Goal: Information Seeking & Learning: Check status

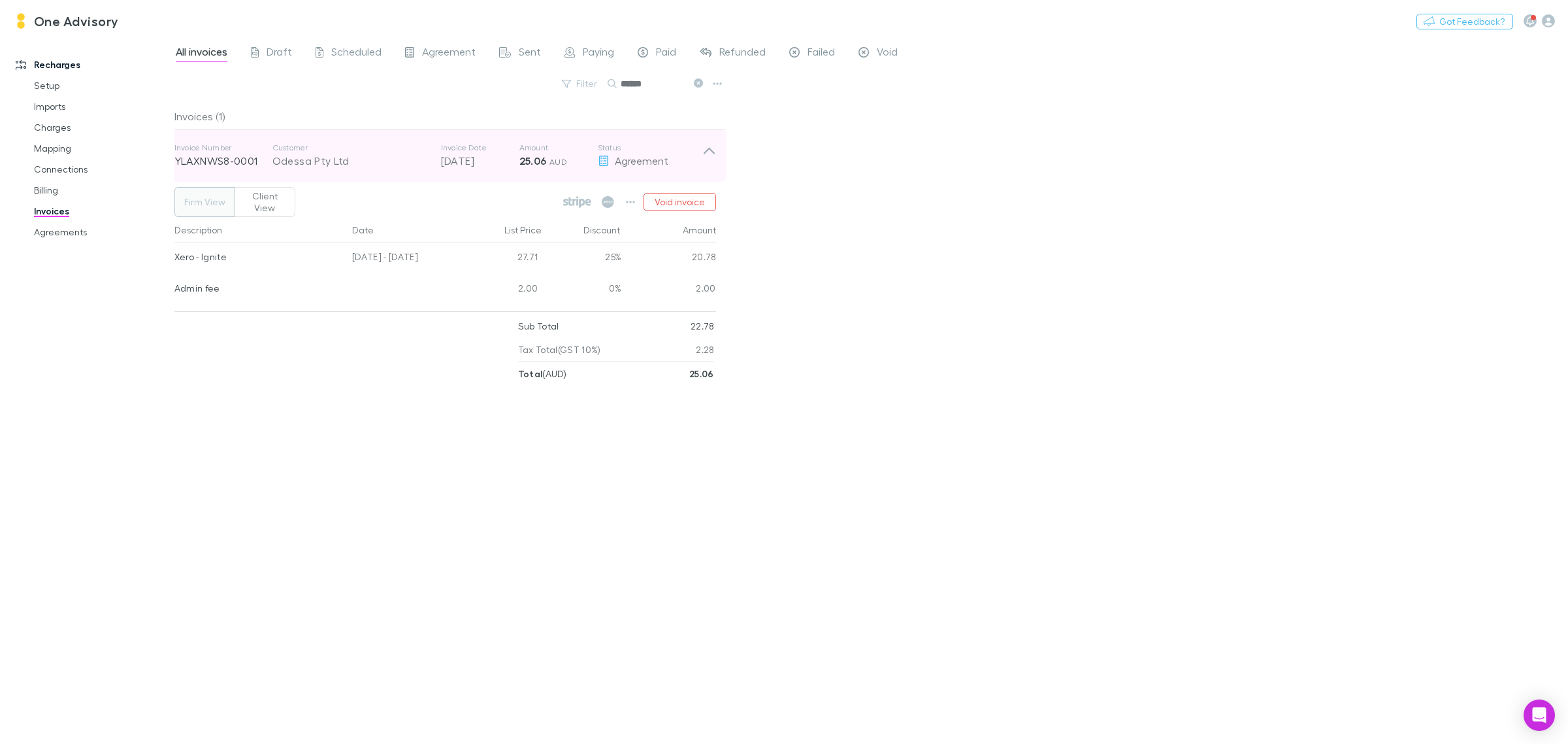
click at [716, 144] on div "Invoice Number YLAXNWS8-0001 Customer Odessa Pty Ltd Invoice Date [DATE] Amount…" at bounding box center [445, 155] width 562 height 52
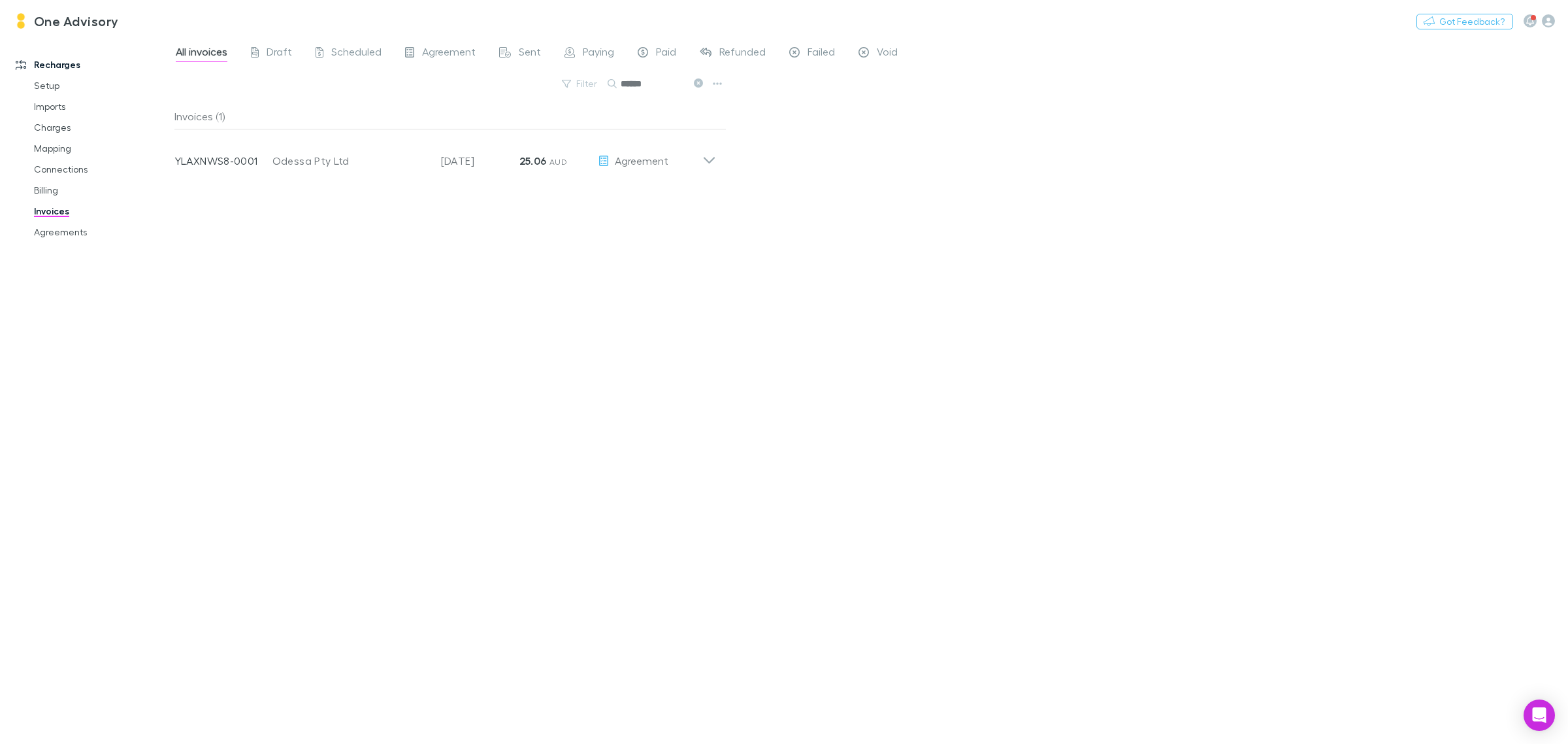
click at [693, 86] on button at bounding box center [698, 83] width 16 height 12
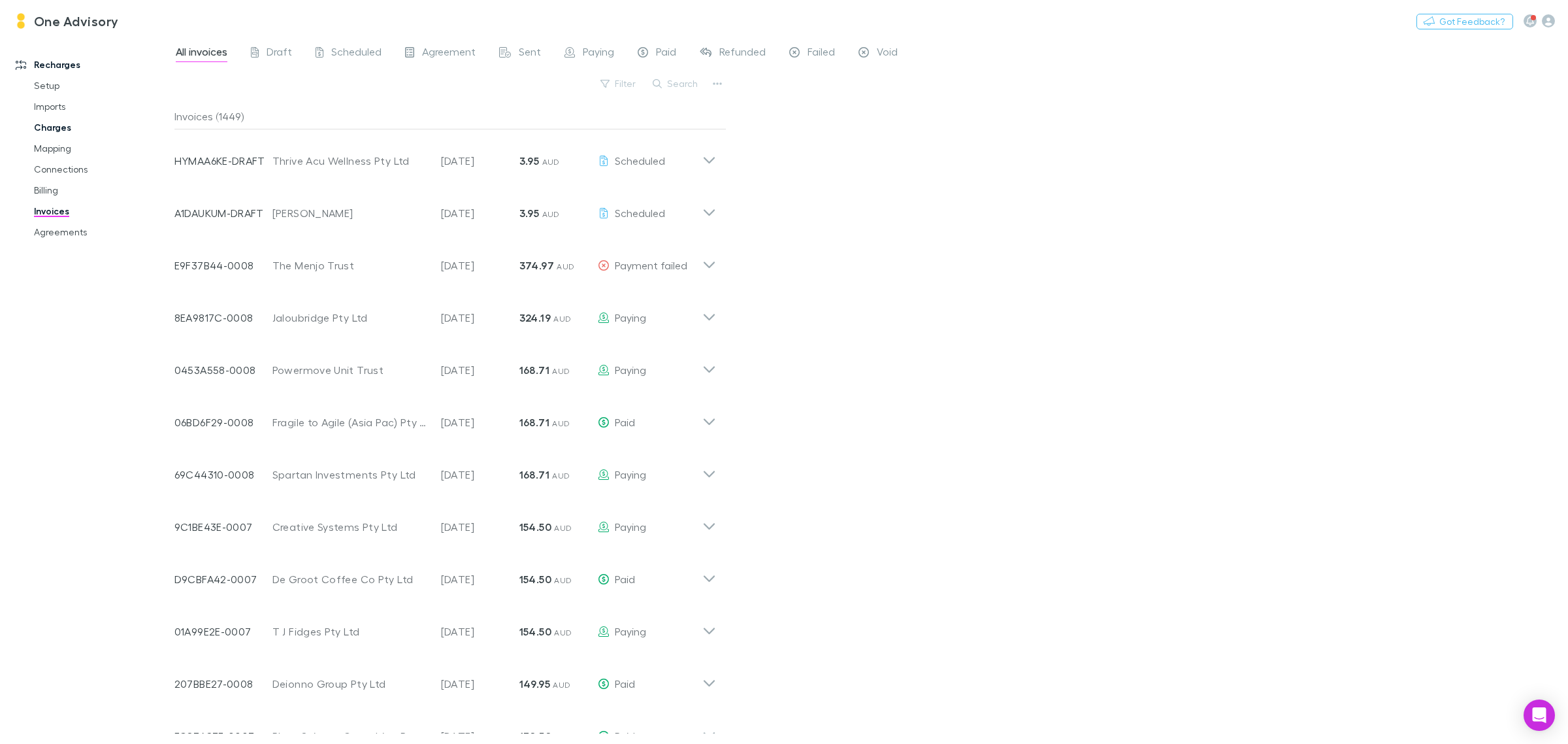
click at [46, 128] on link "Charges" at bounding box center [103, 127] width 164 height 21
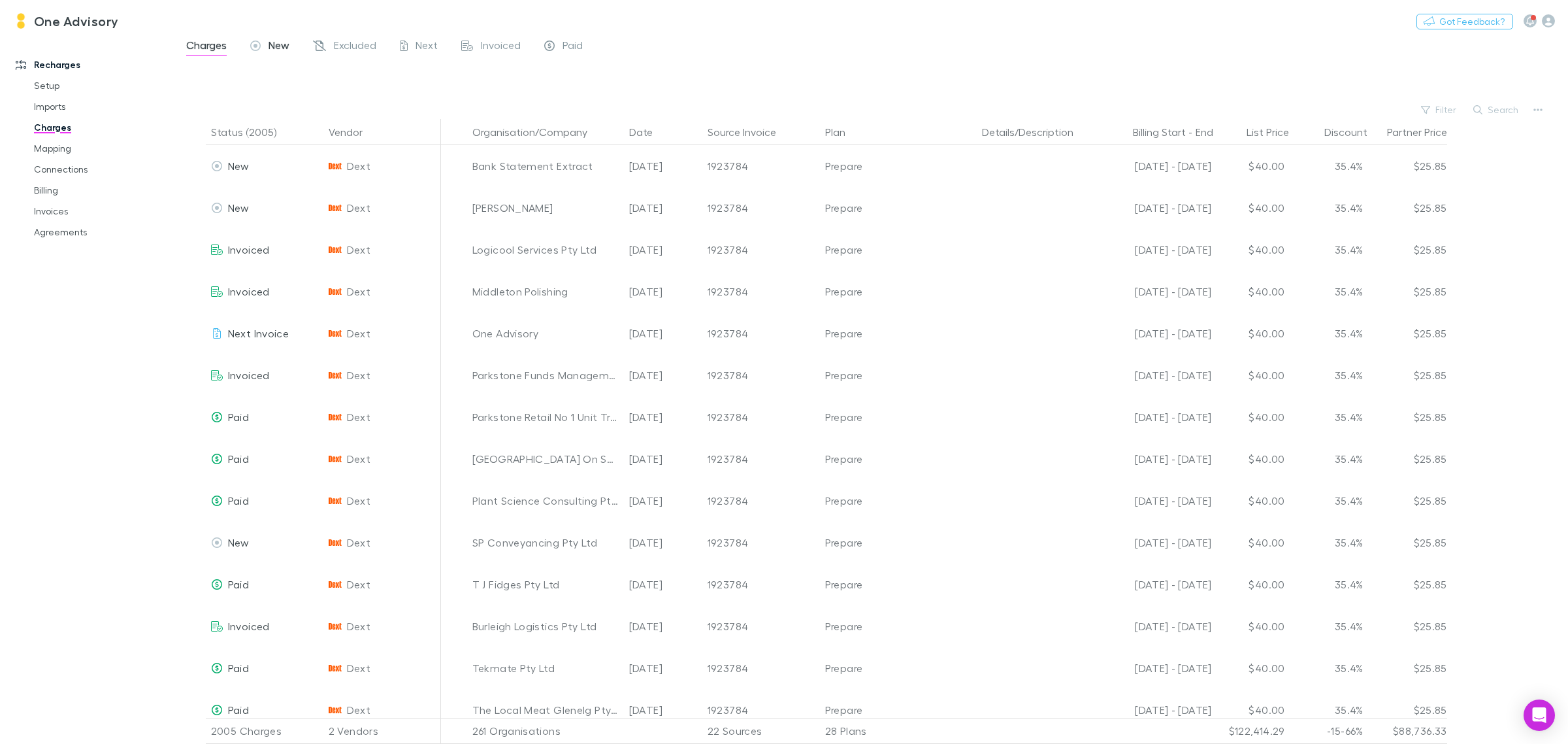
click at [279, 40] on span "New" at bounding box center [278, 47] width 21 height 17
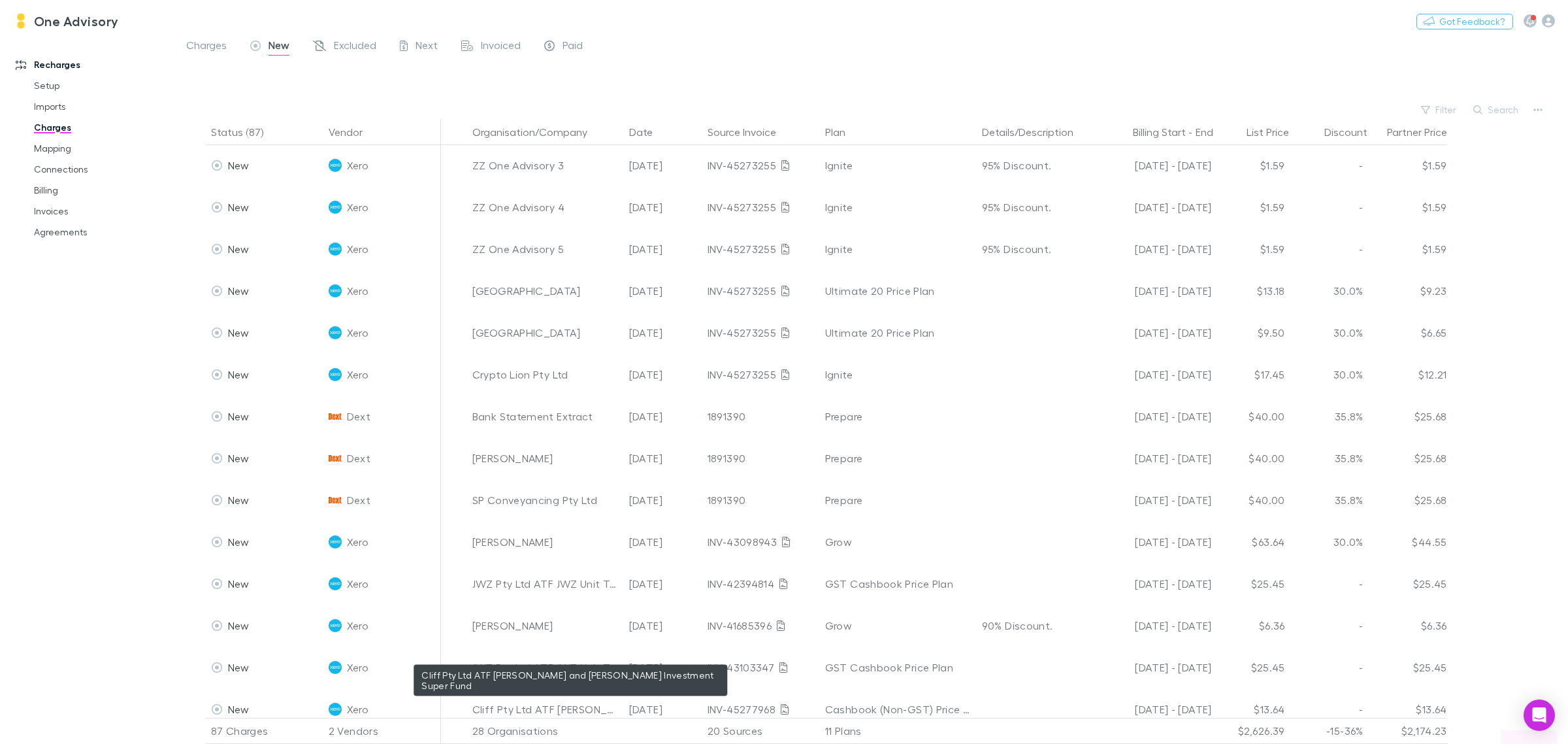
scroll to position [3069, 0]
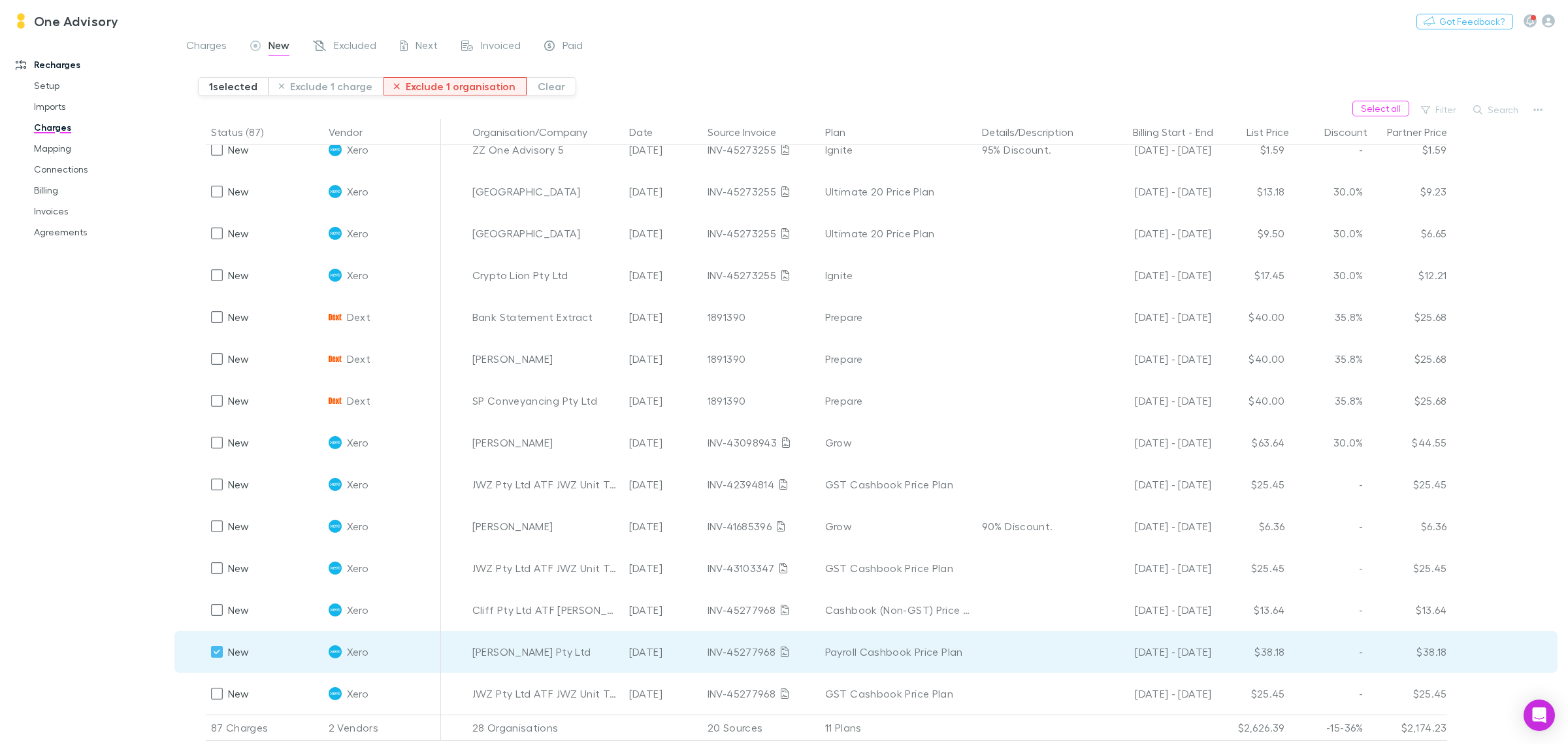
click at [430, 90] on button "Exclude 1 organisation" at bounding box center [455, 86] width 143 height 19
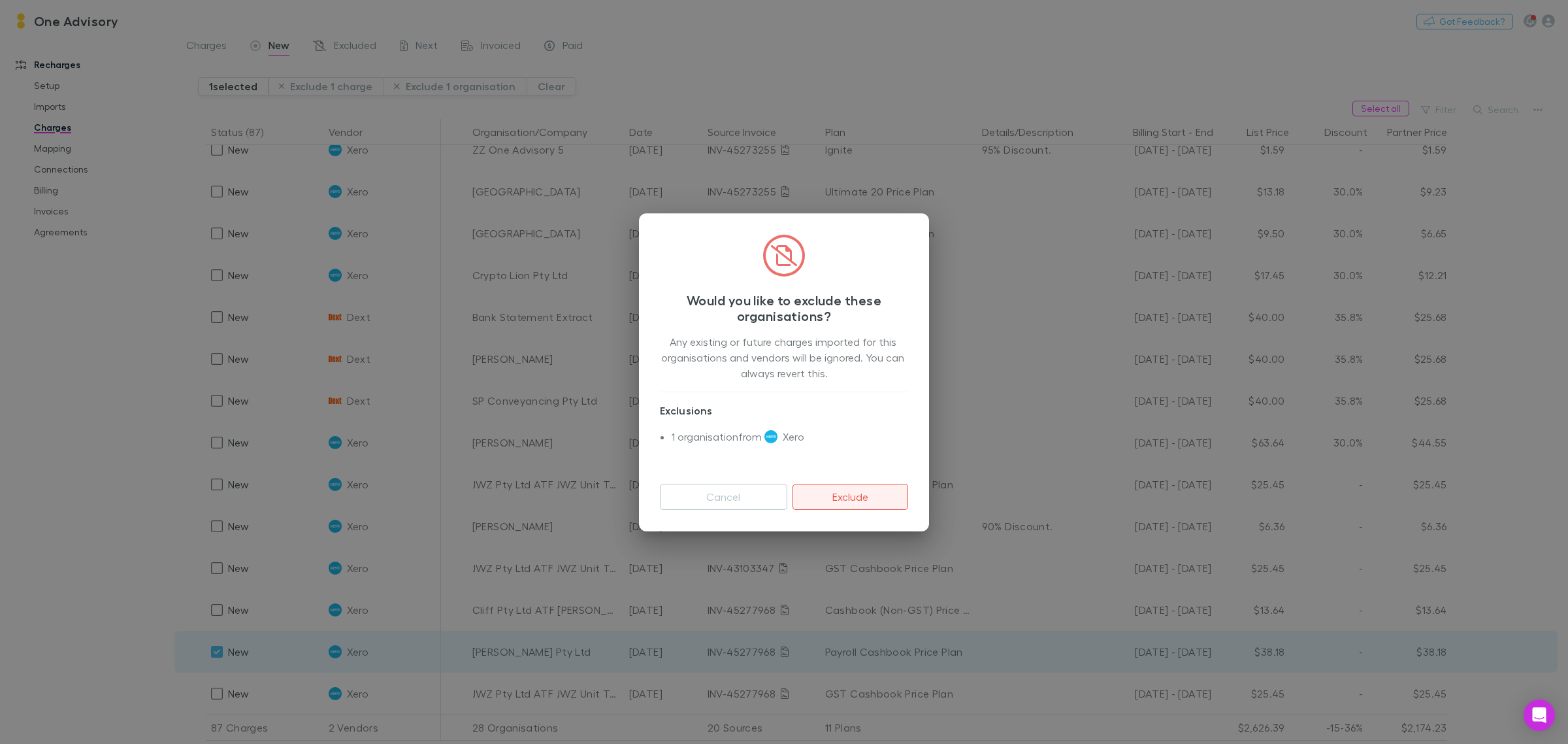
click at [846, 497] on button "Exclude" at bounding box center [850, 497] width 116 height 26
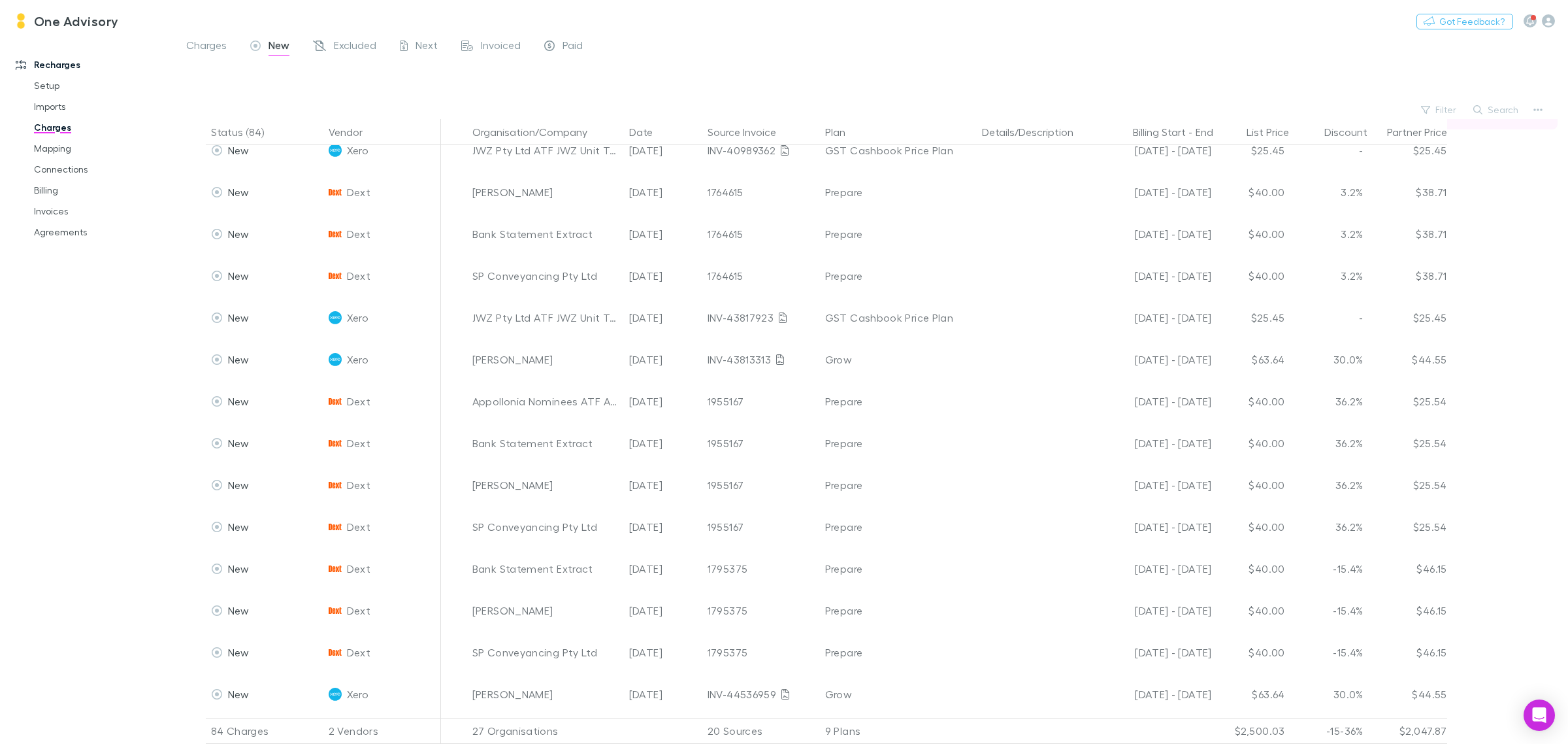
scroll to position [1065, 0]
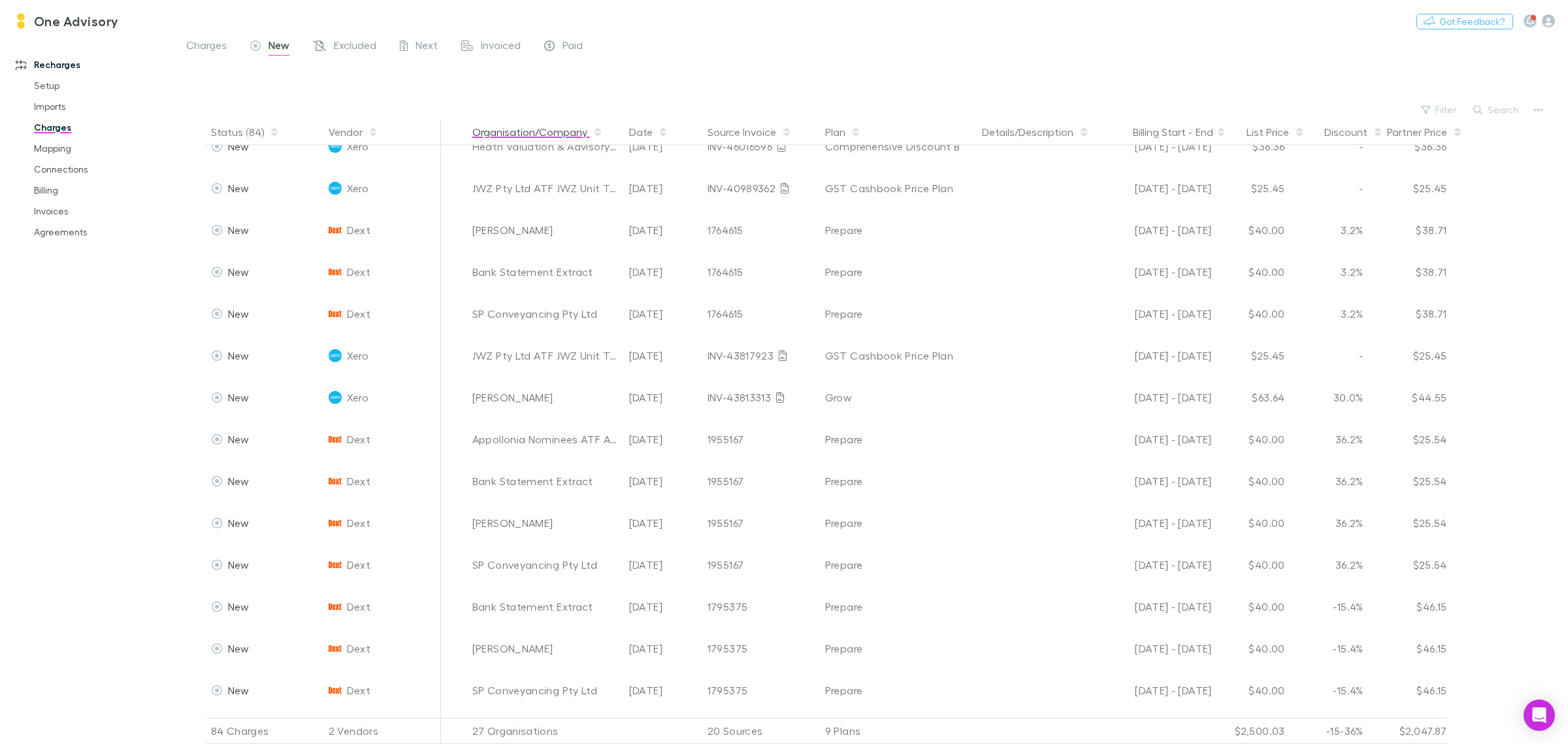
click at [547, 126] on button "Organisation/Company" at bounding box center [537, 132] width 130 height 26
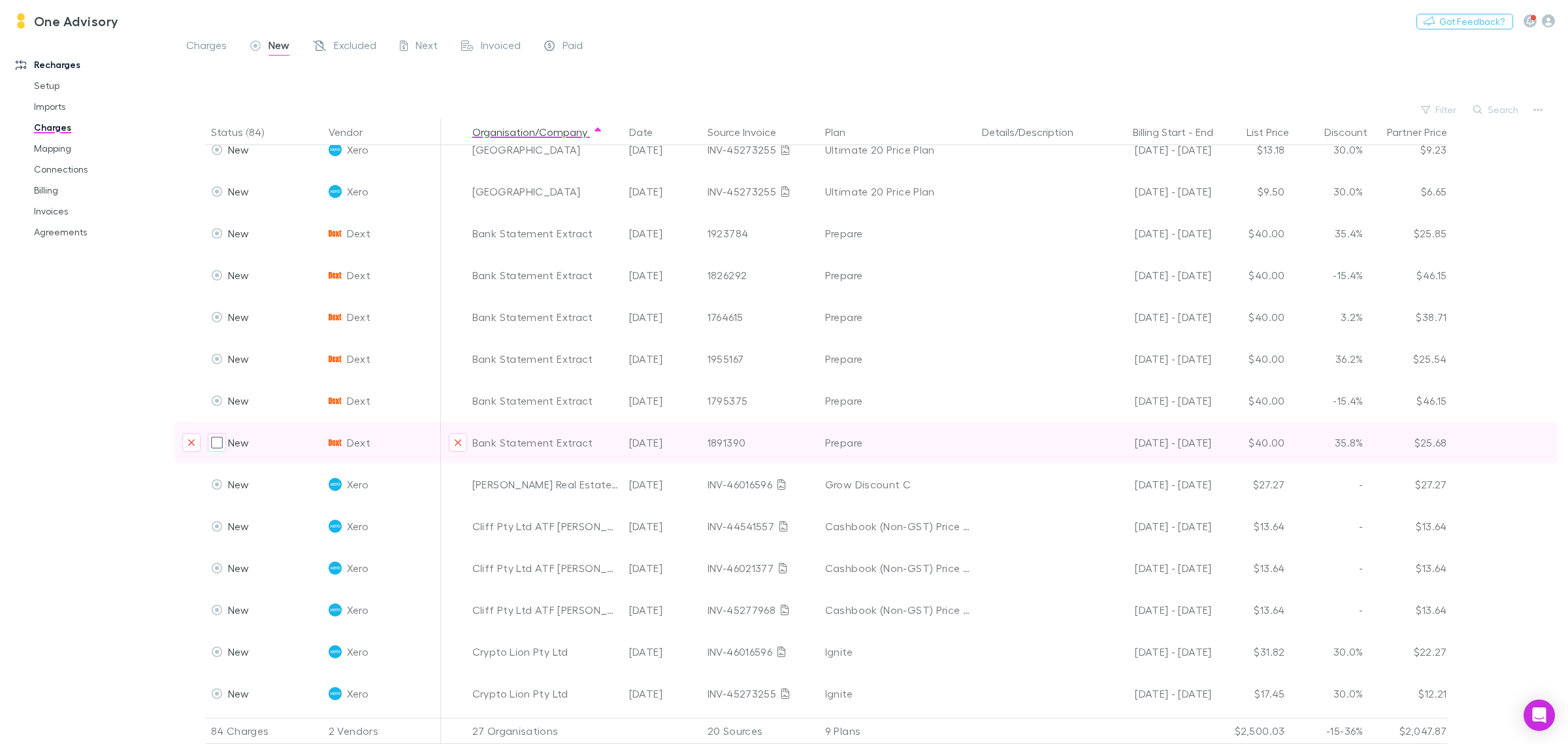
scroll to position [164, 0]
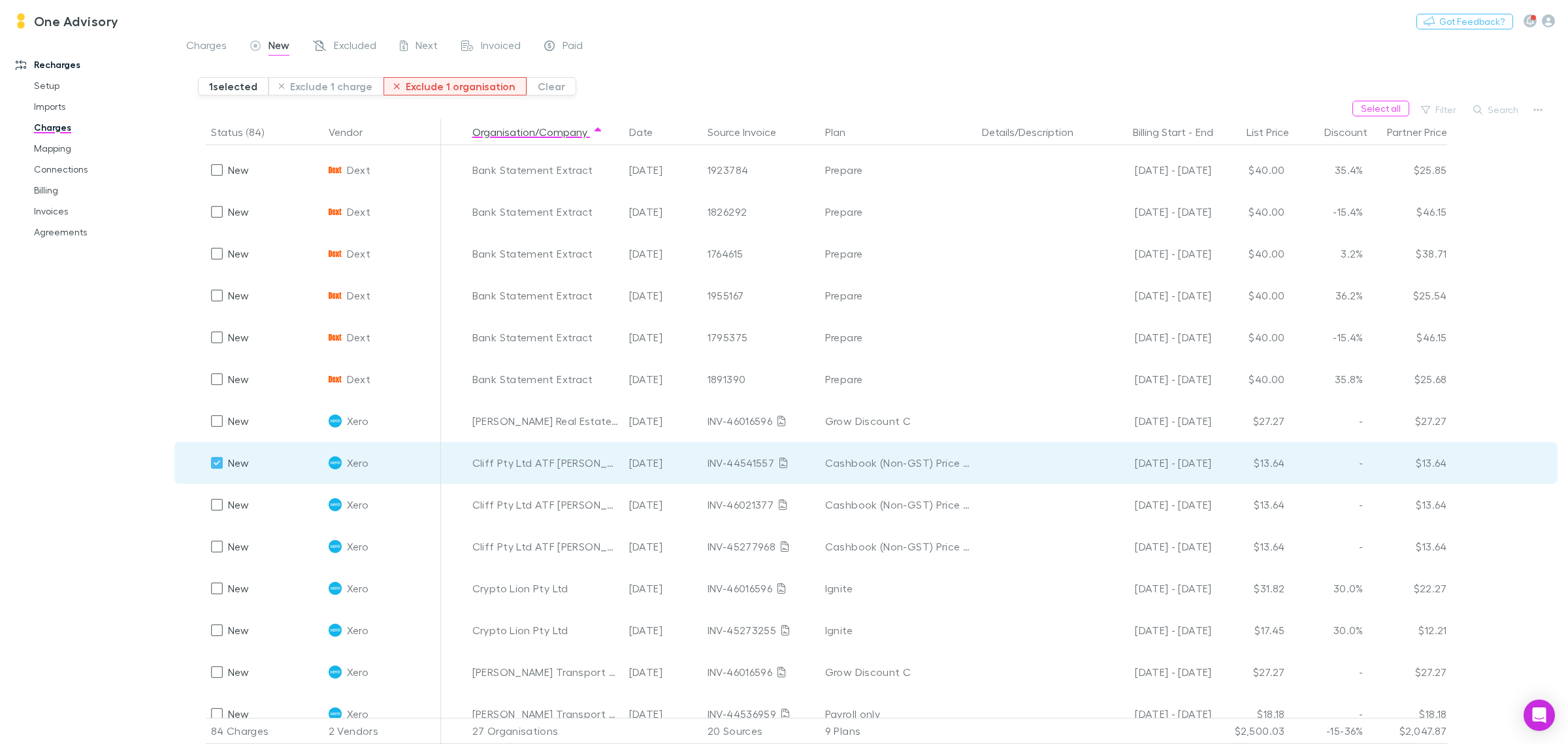
click at [445, 81] on button "Exclude 1 organisation" at bounding box center [455, 86] width 143 height 19
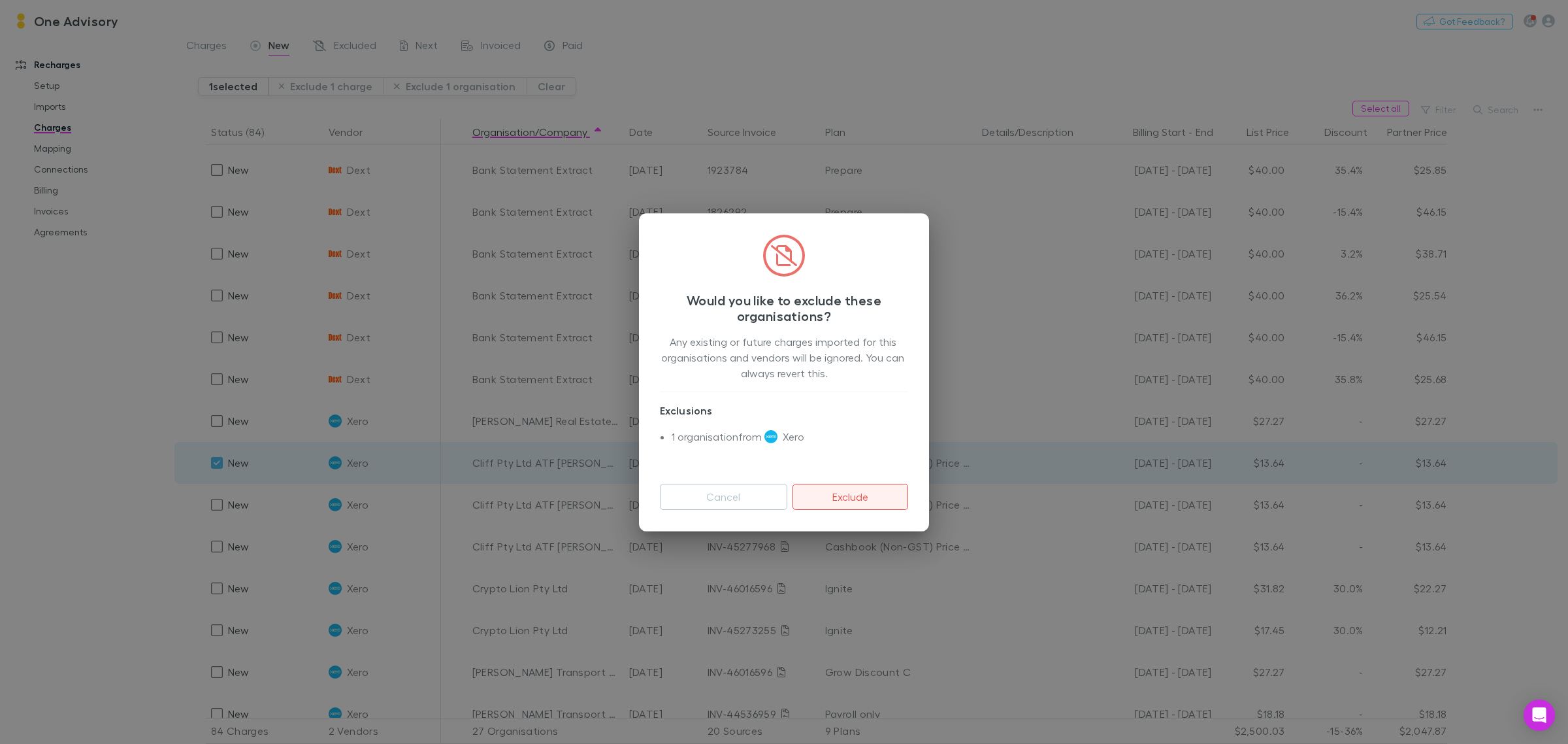
click at [821, 491] on button "Exclude" at bounding box center [850, 497] width 116 height 26
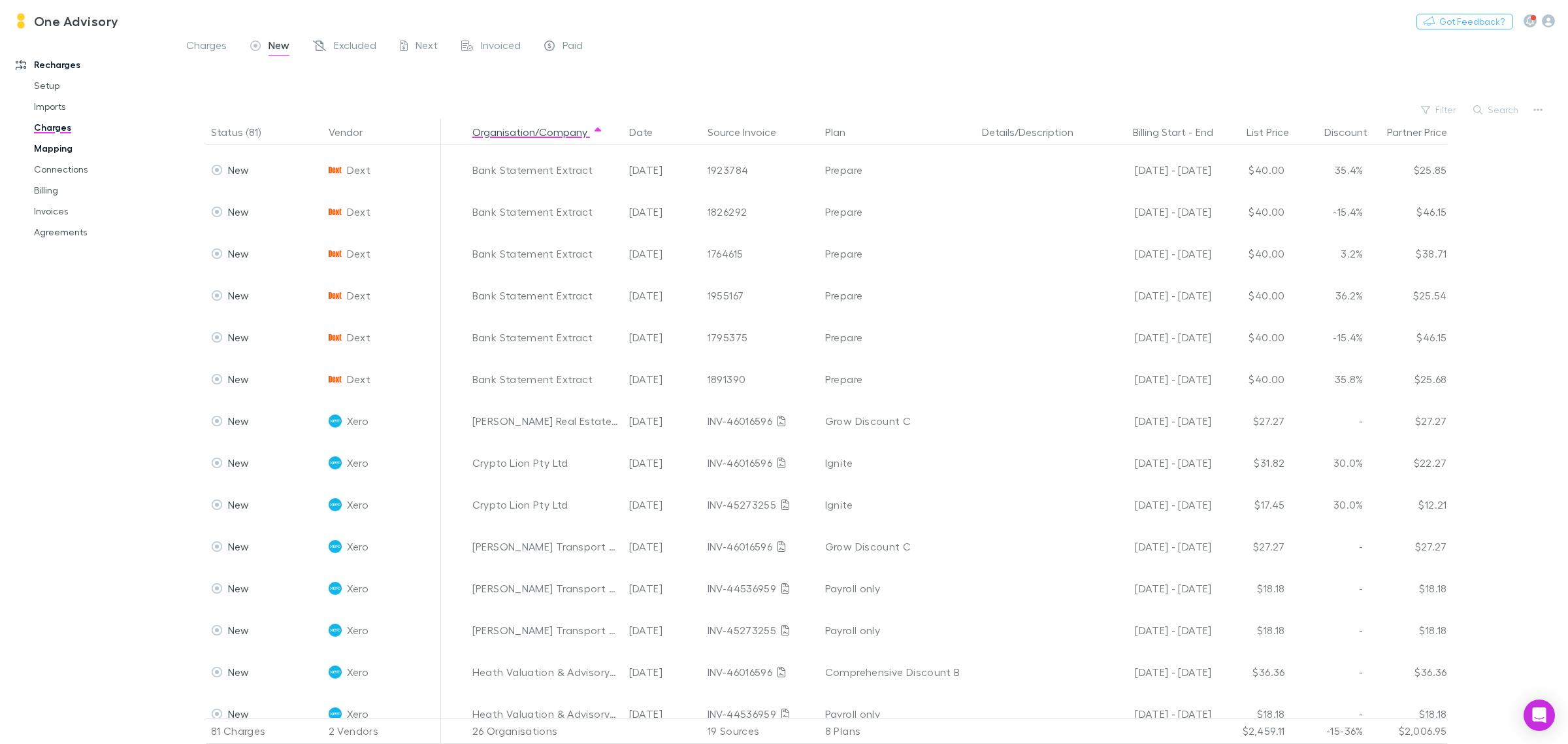
click at [56, 150] on link "Mapping" at bounding box center [103, 148] width 164 height 21
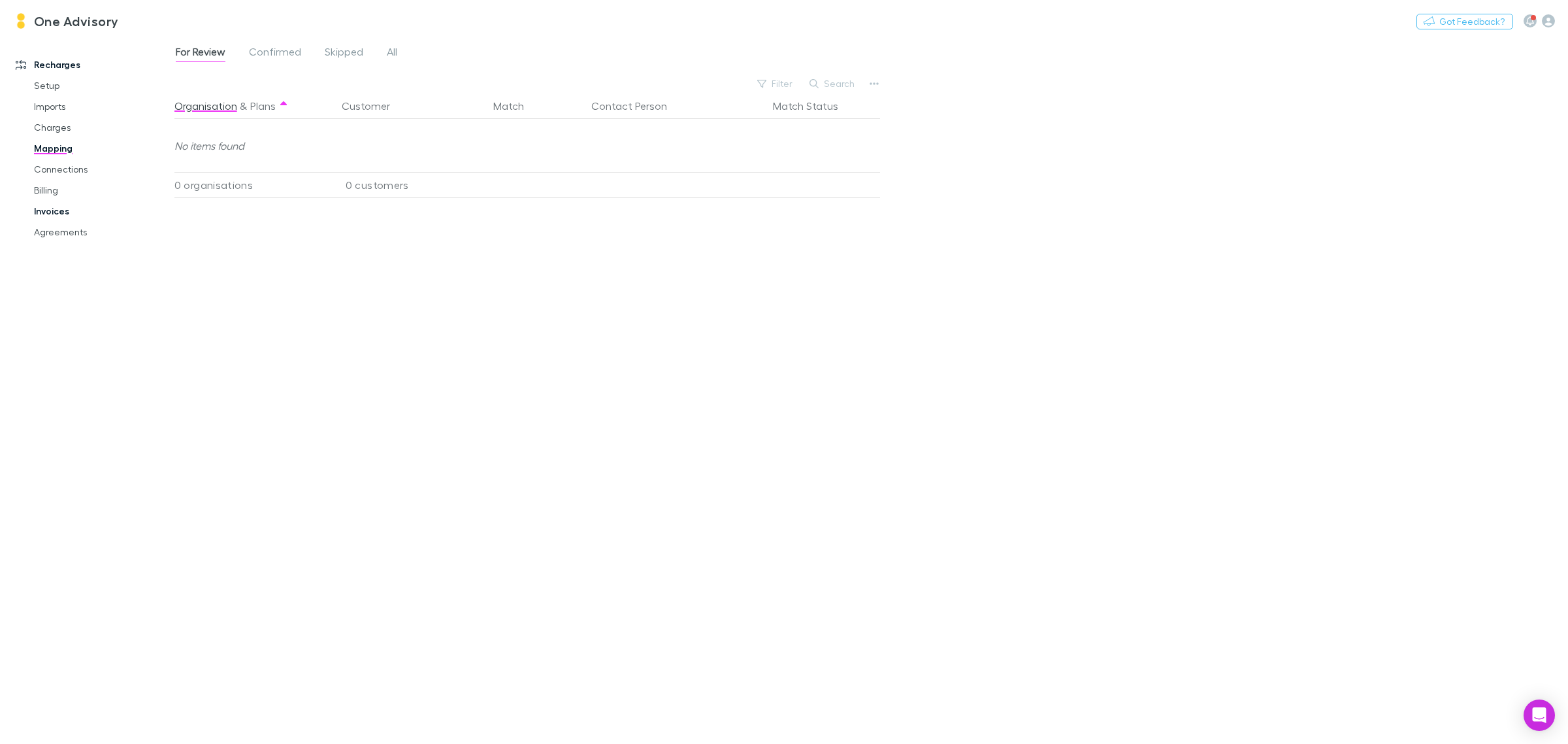
click at [55, 210] on link "Invoices" at bounding box center [103, 211] width 164 height 21
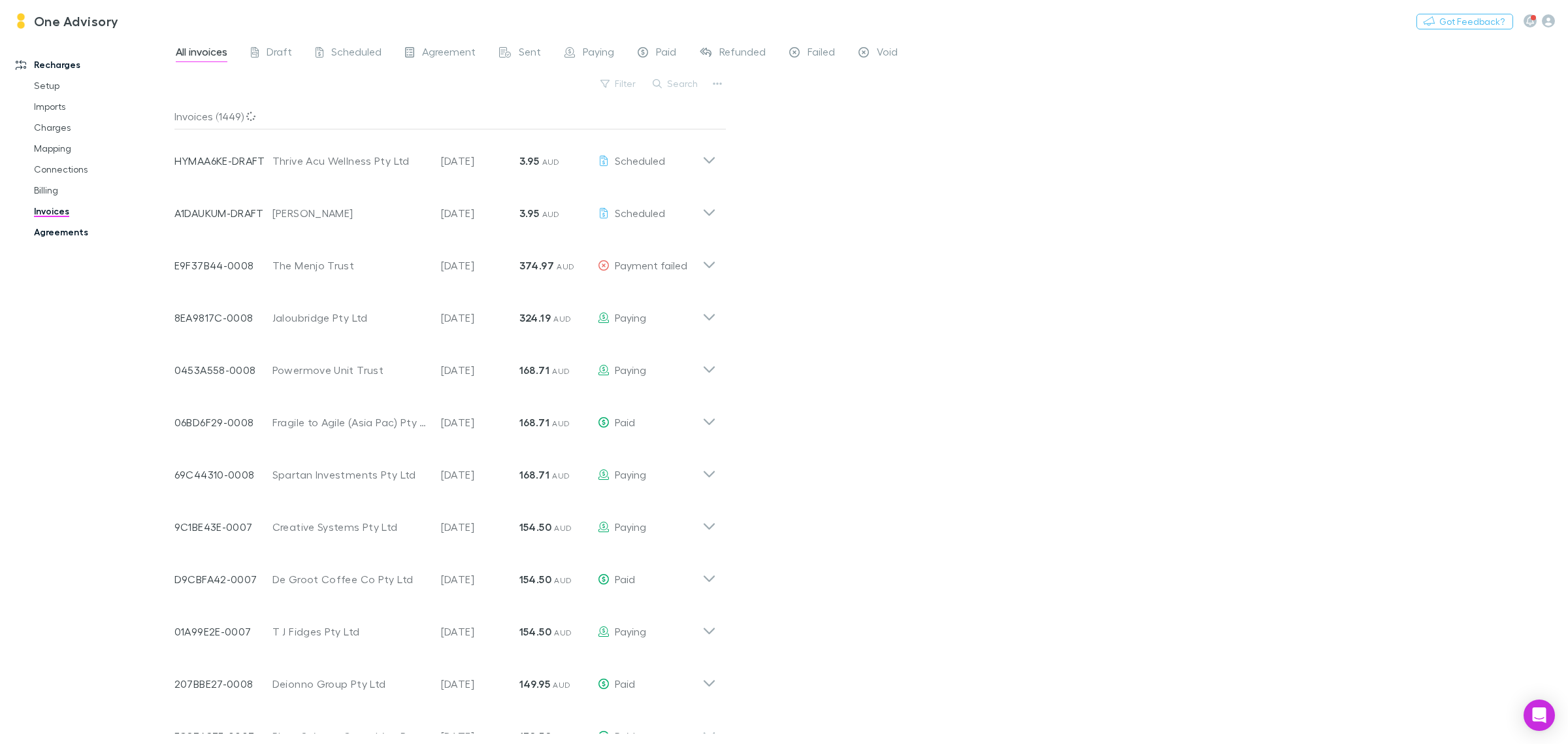
click at [56, 232] on link "Agreements" at bounding box center [103, 231] width 164 height 21
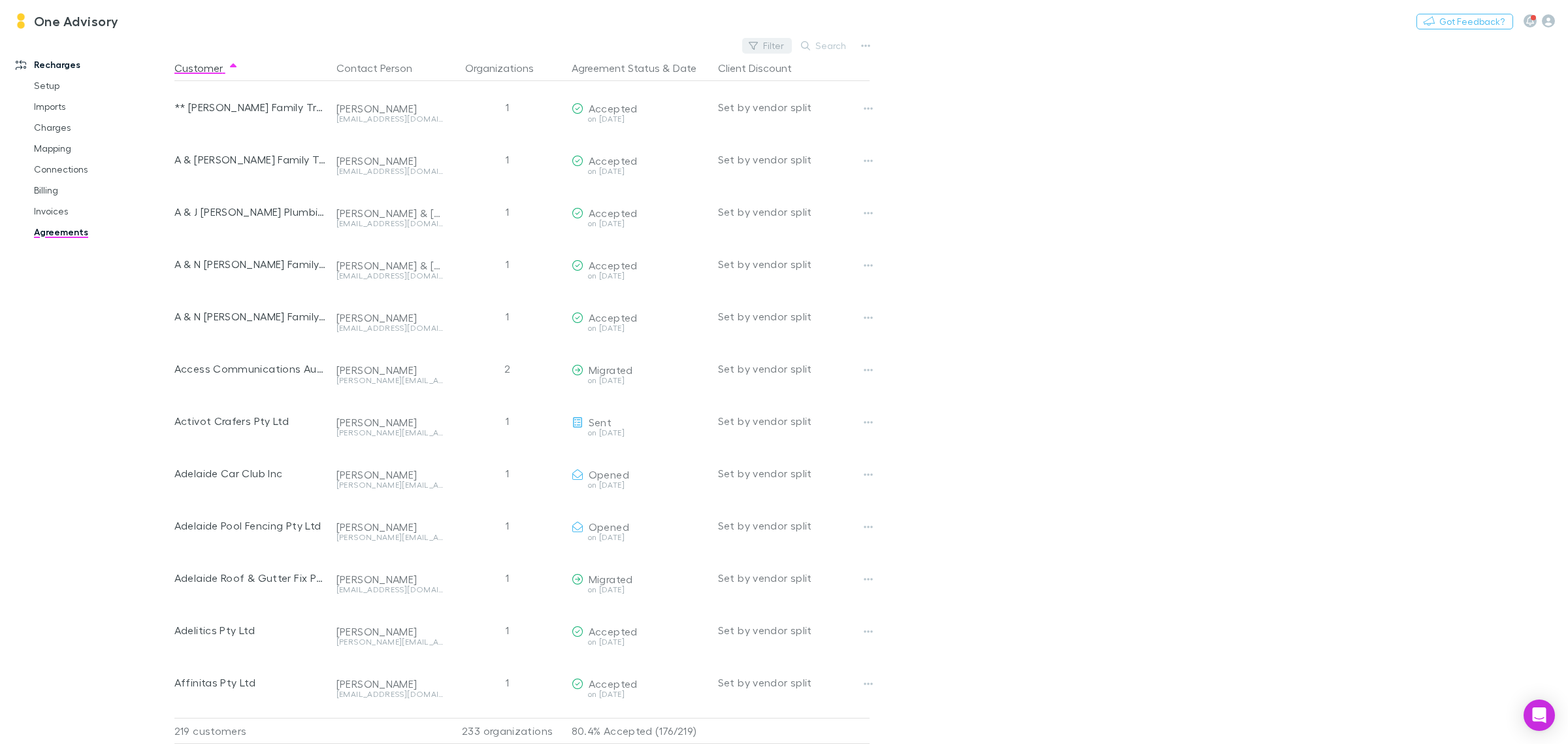
click at [762, 50] on button "Filter" at bounding box center [767, 45] width 50 height 16
click at [827, 43] on div at bounding box center [784, 372] width 1568 height 744
click at [827, 43] on button "Search" at bounding box center [824, 45] width 59 height 16
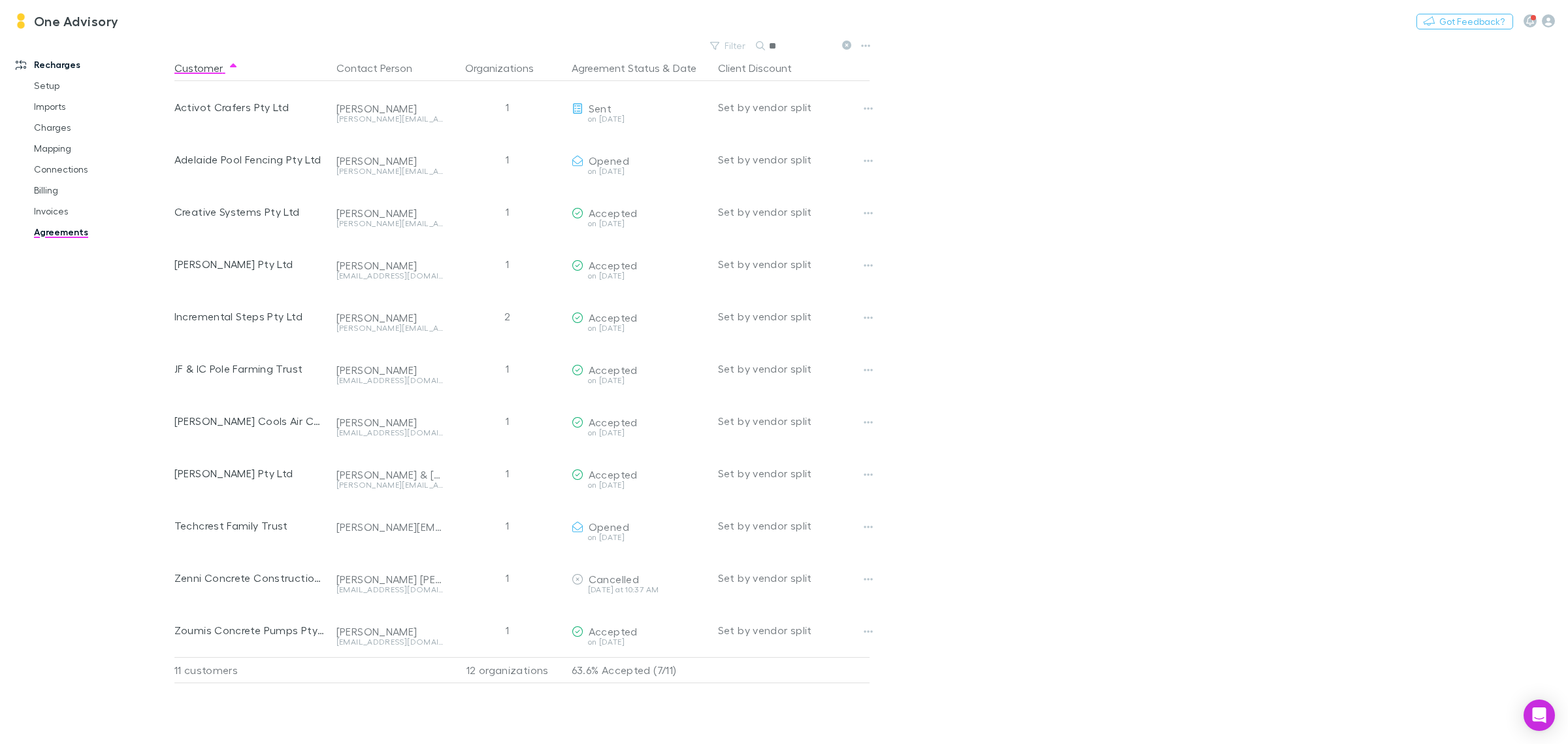
type input "*"
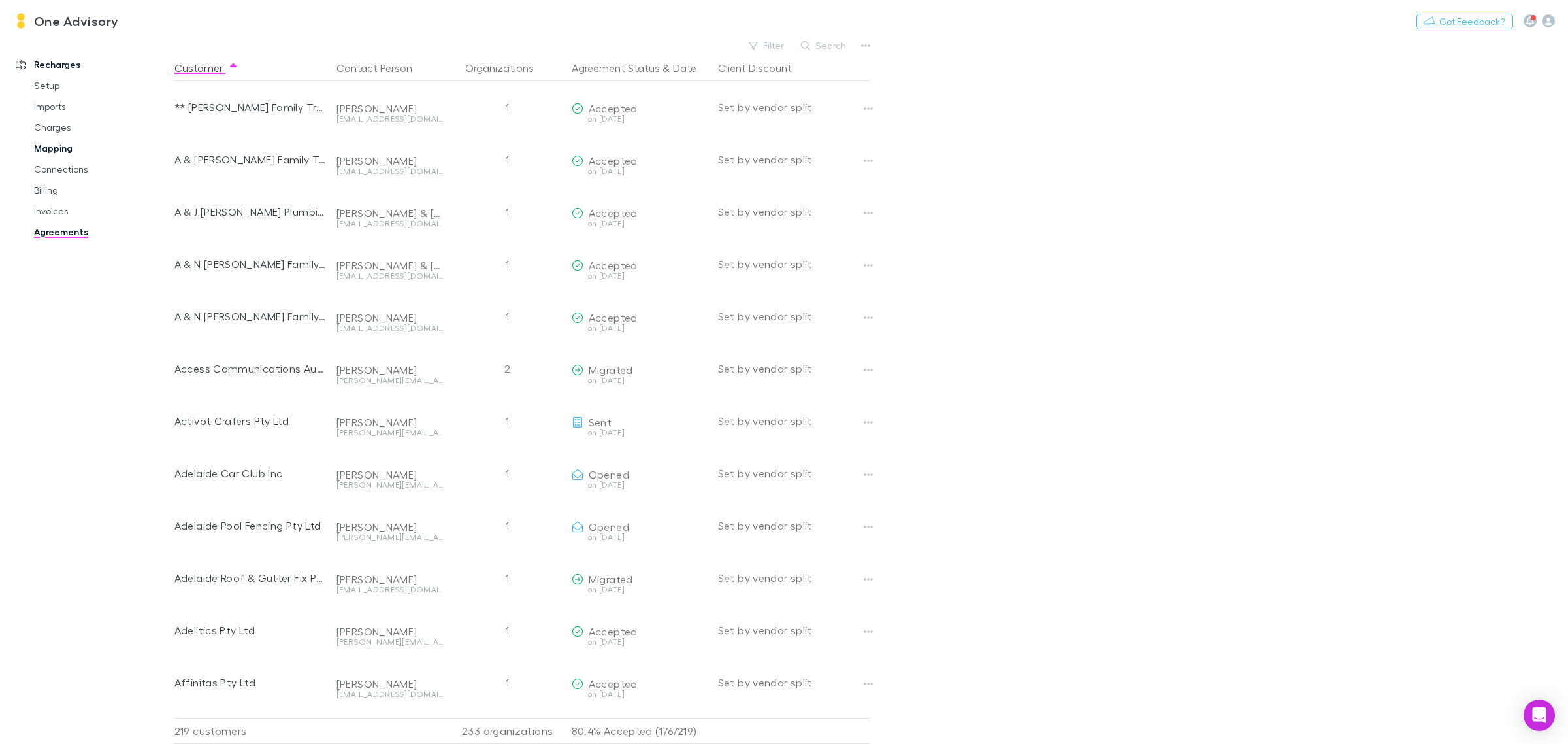
click at [55, 148] on link "Mapping" at bounding box center [103, 148] width 164 height 21
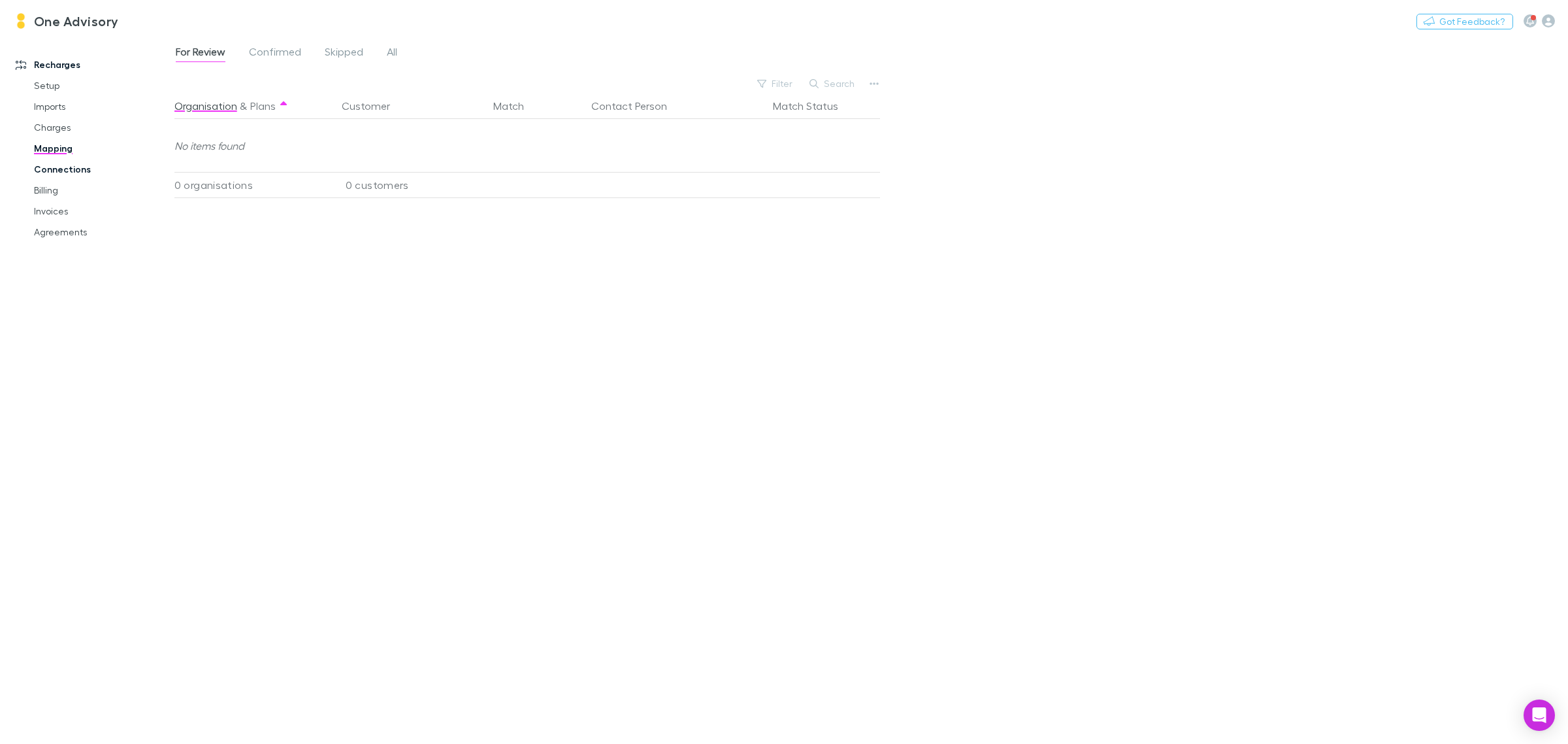
click at [53, 168] on link "Connections" at bounding box center [103, 169] width 164 height 21
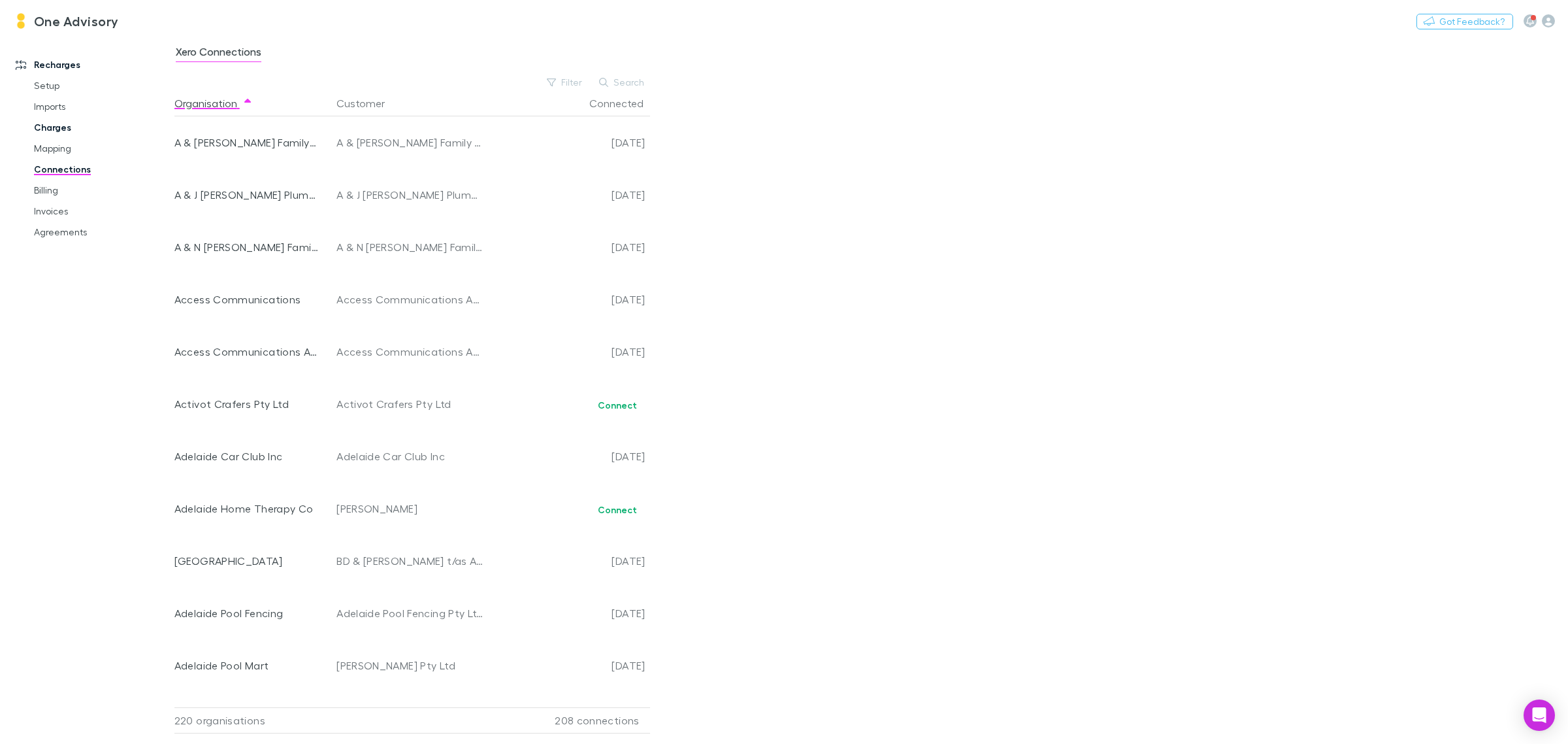
click at [49, 126] on link "Charges" at bounding box center [103, 127] width 164 height 21
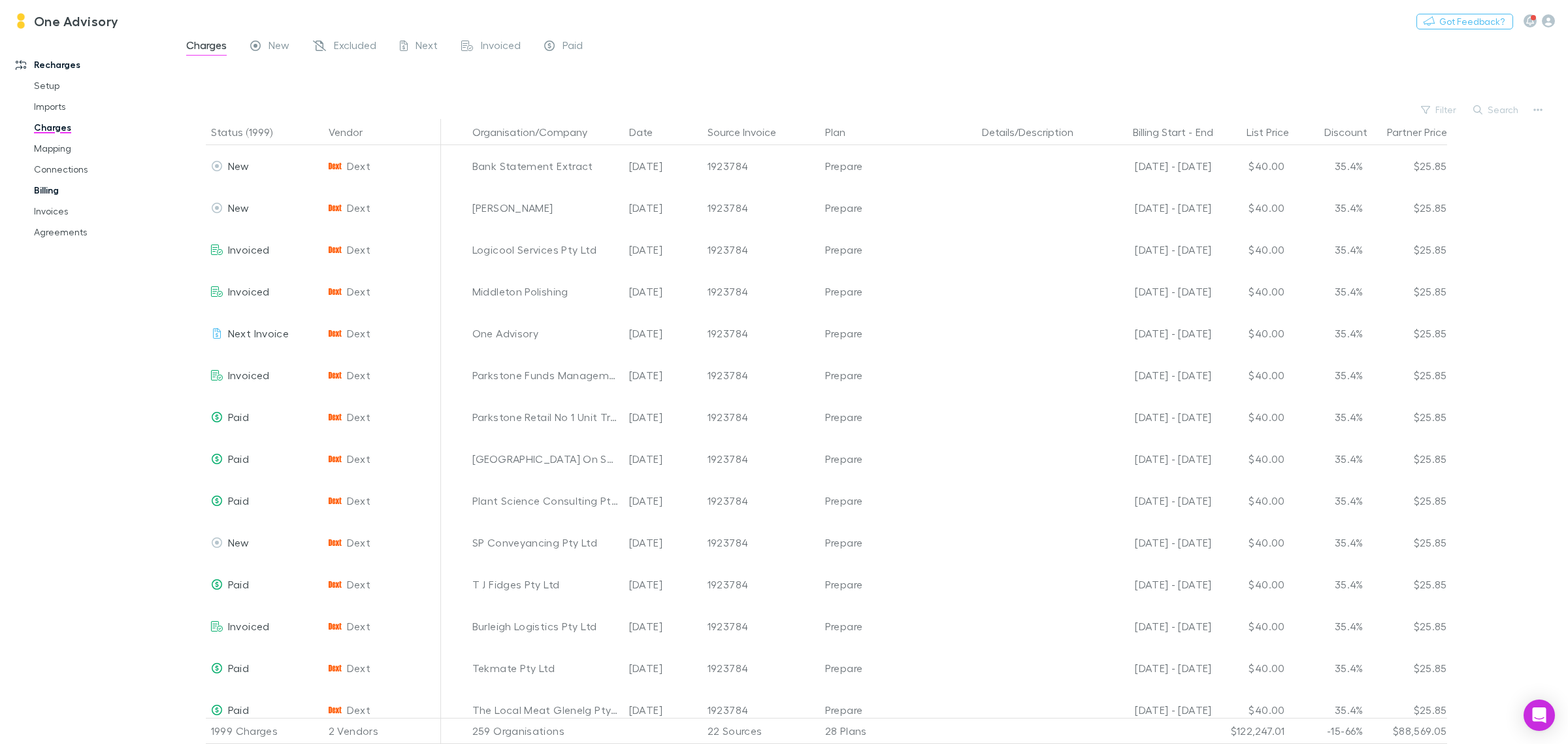
click at [49, 192] on link "Billing" at bounding box center [103, 190] width 164 height 21
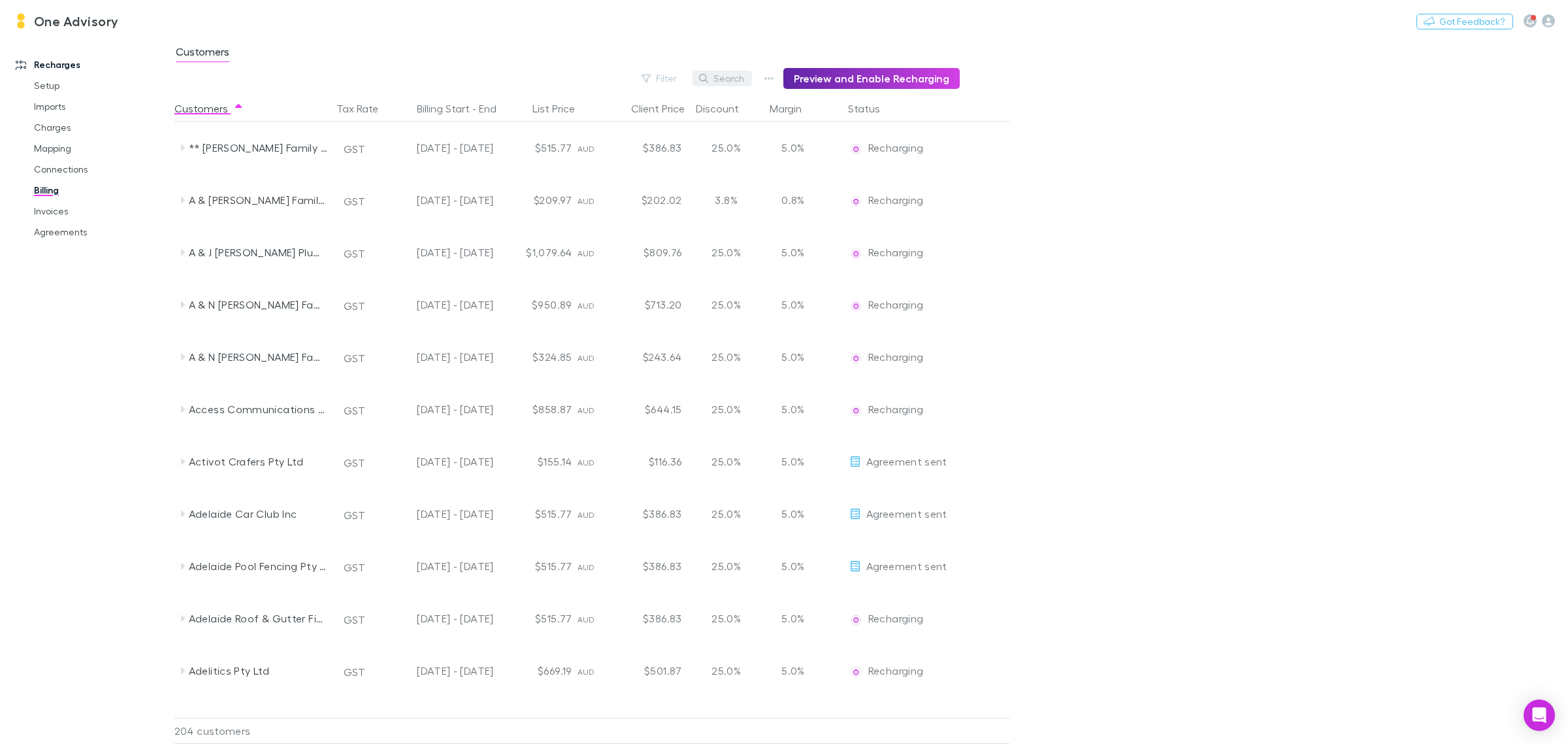
click at [709, 77] on icon "button" at bounding box center [704, 79] width 9 height 9
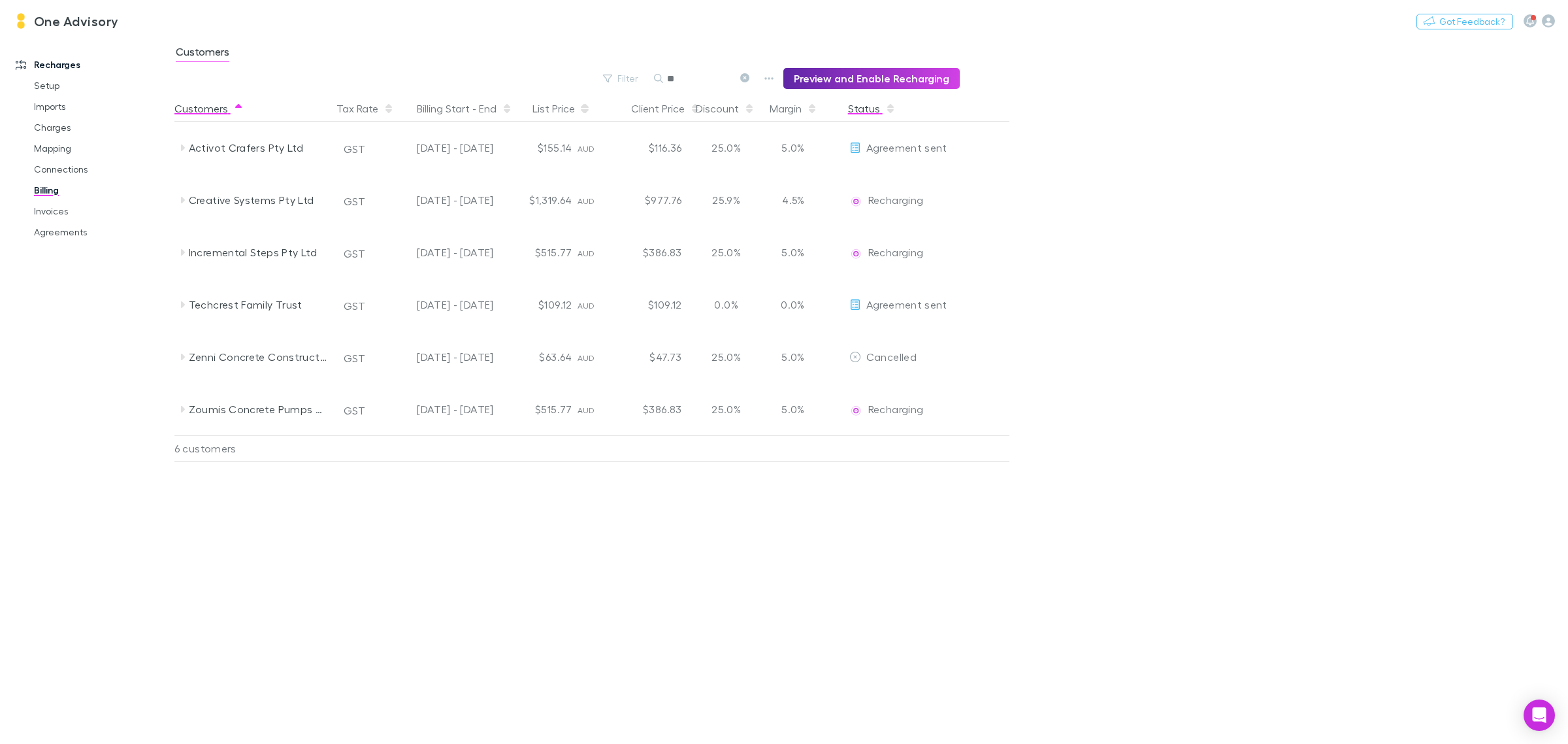
type input "*"
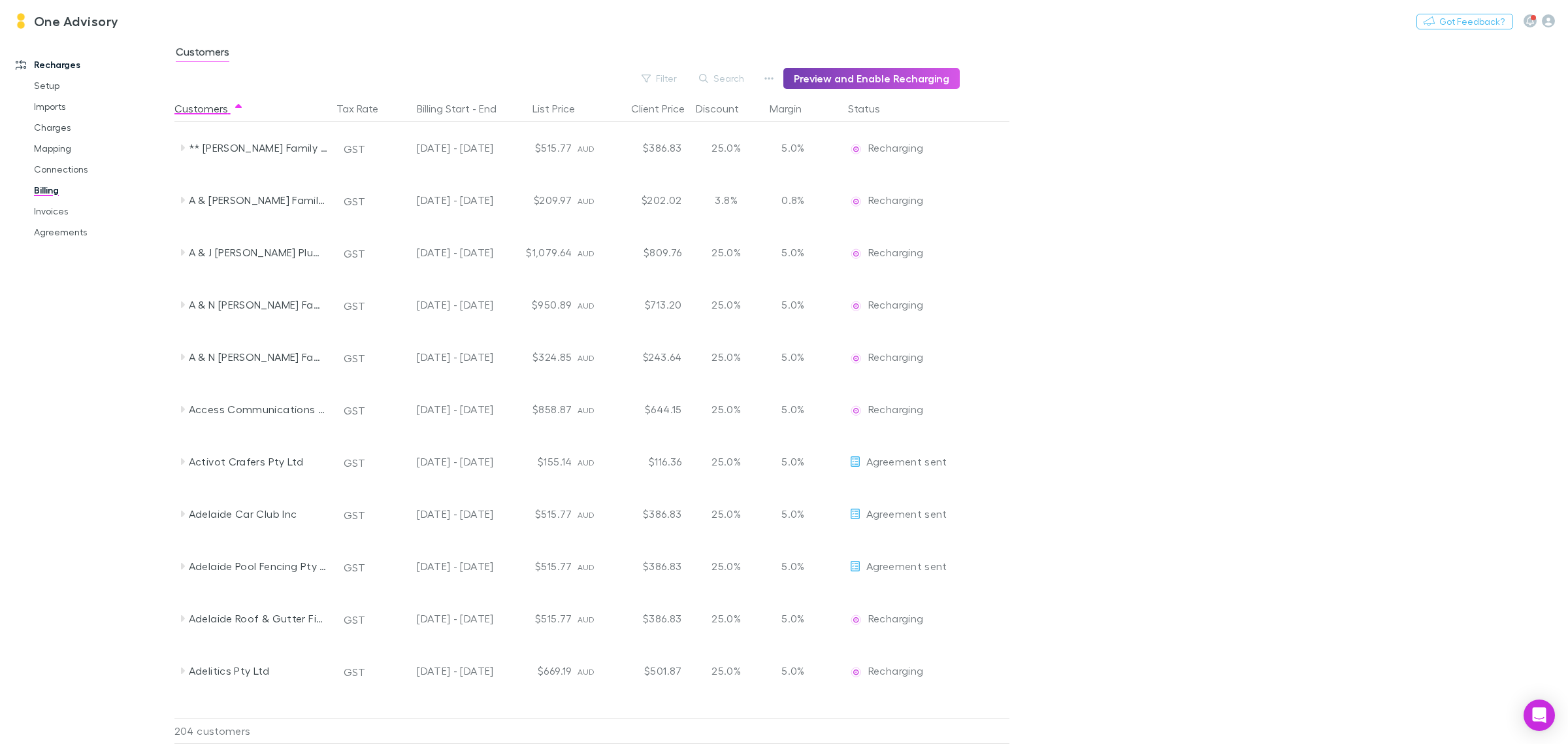
click at [856, 79] on button "Preview and Enable Recharging" at bounding box center [871, 78] width 177 height 21
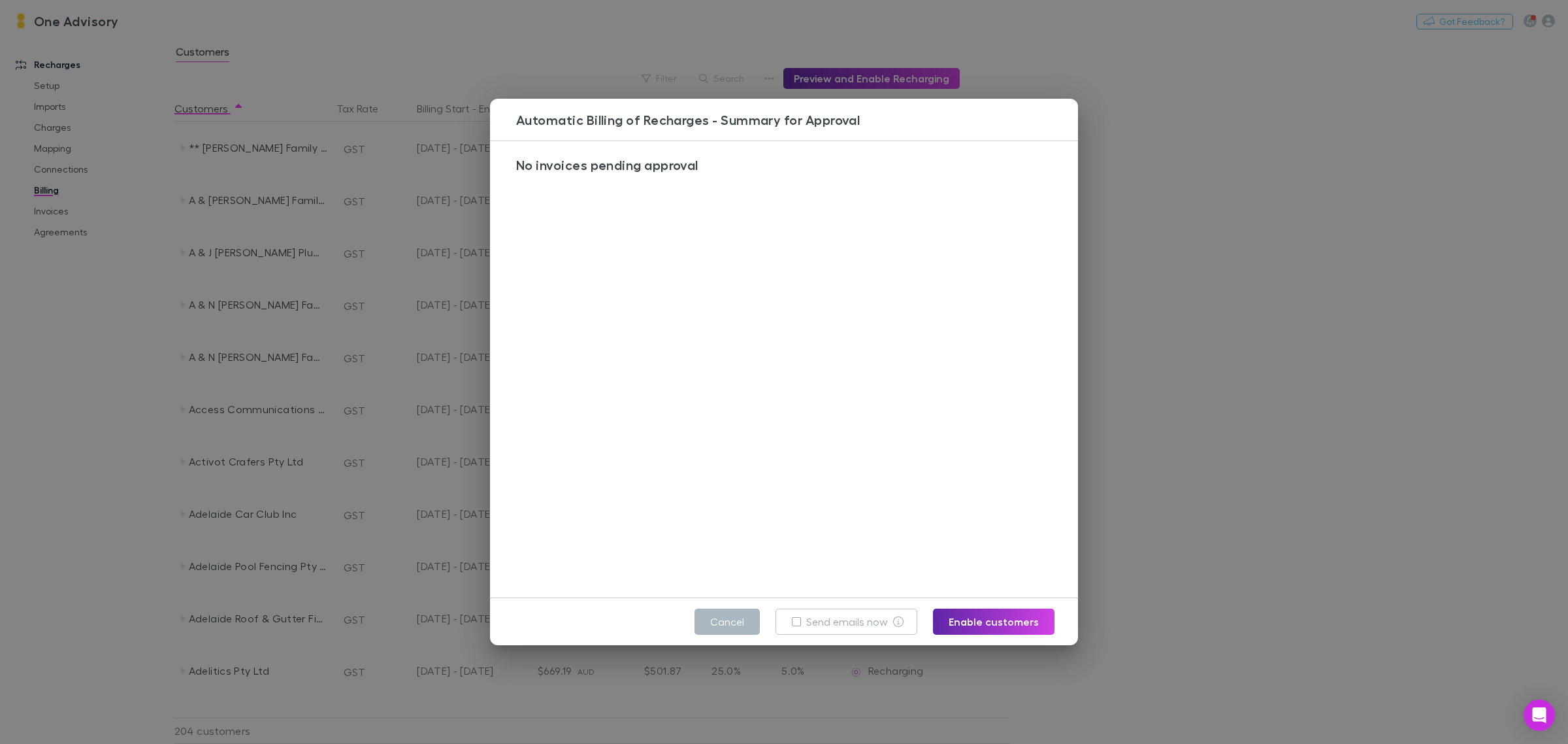
click at [735, 614] on button "Cancel" at bounding box center [727, 622] width 66 height 26
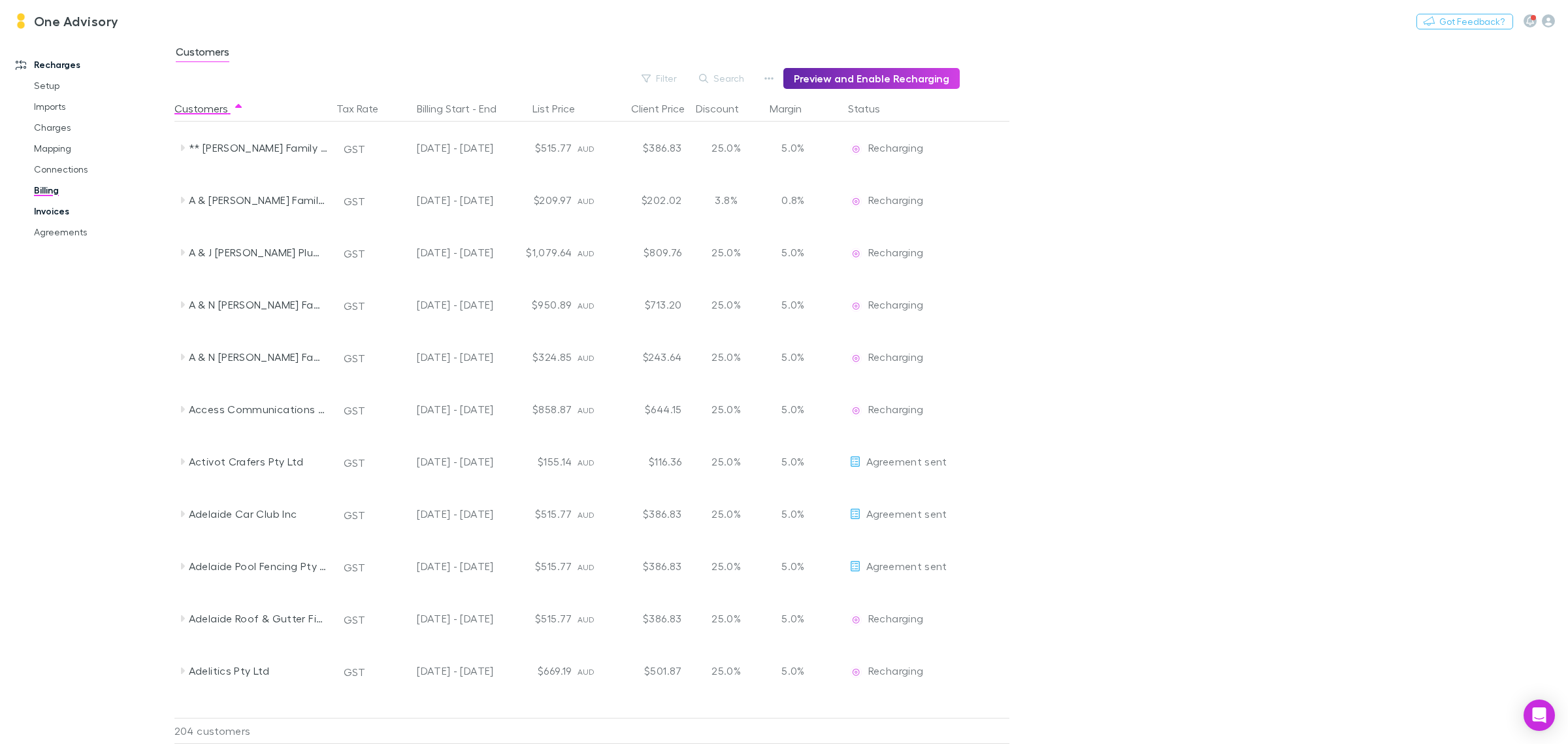
click at [54, 209] on link "Invoices" at bounding box center [103, 211] width 164 height 21
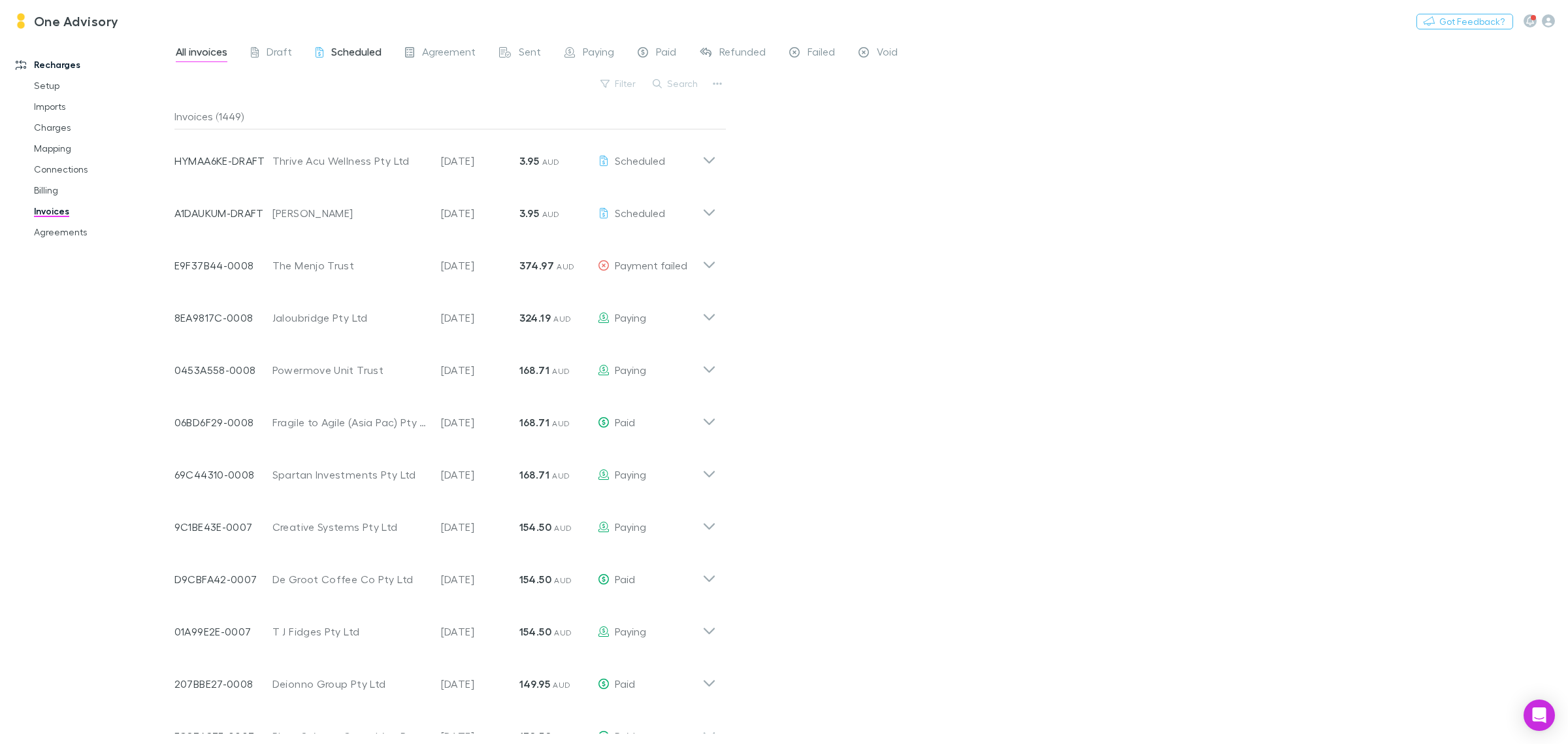
click at [345, 57] on span "Scheduled" at bounding box center [356, 54] width 50 height 17
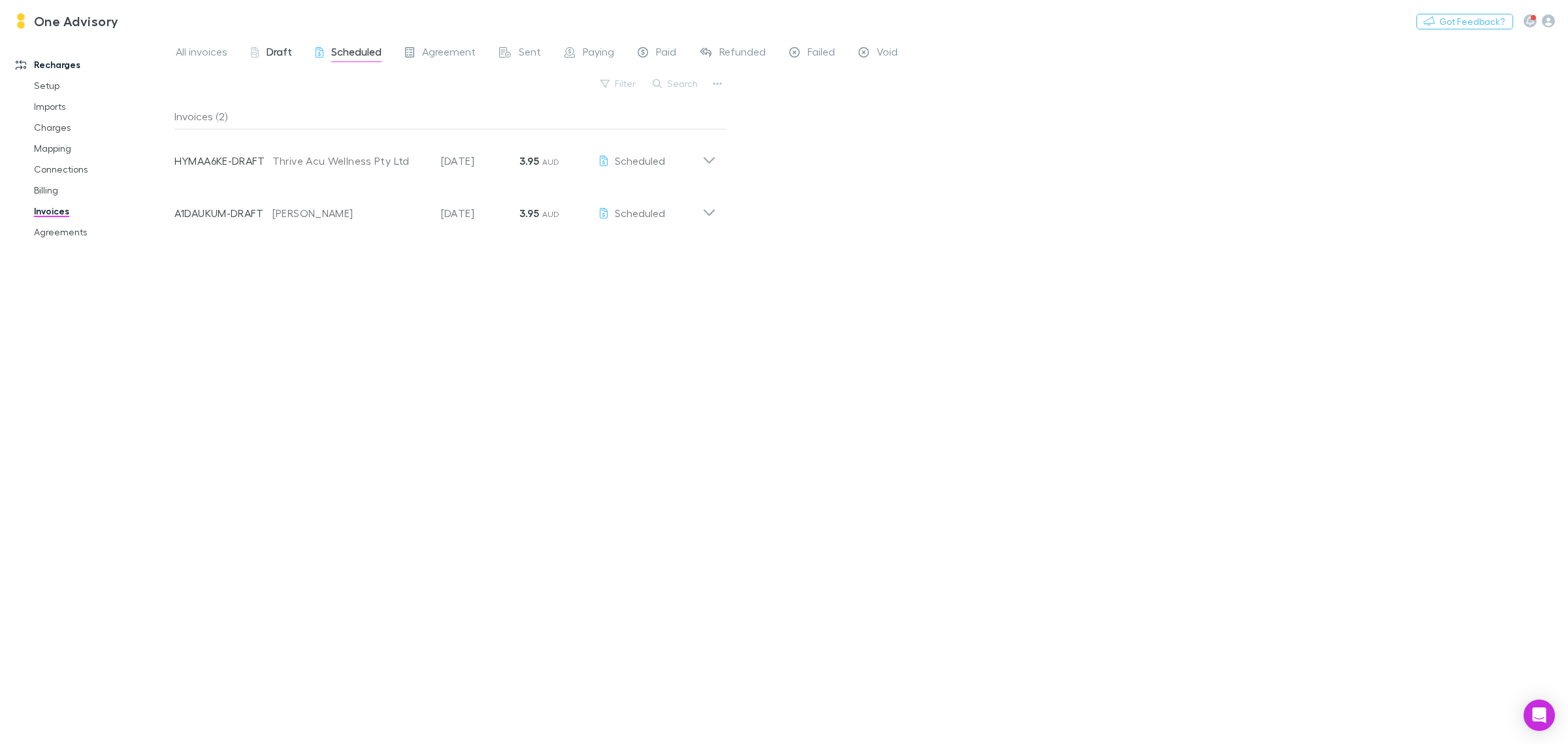
click at [271, 56] on span "Draft" at bounding box center [279, 54] width 26 height 17
click at [204, 48] on span "All invoices" at bounding box center [202, 54] width 52 height 17
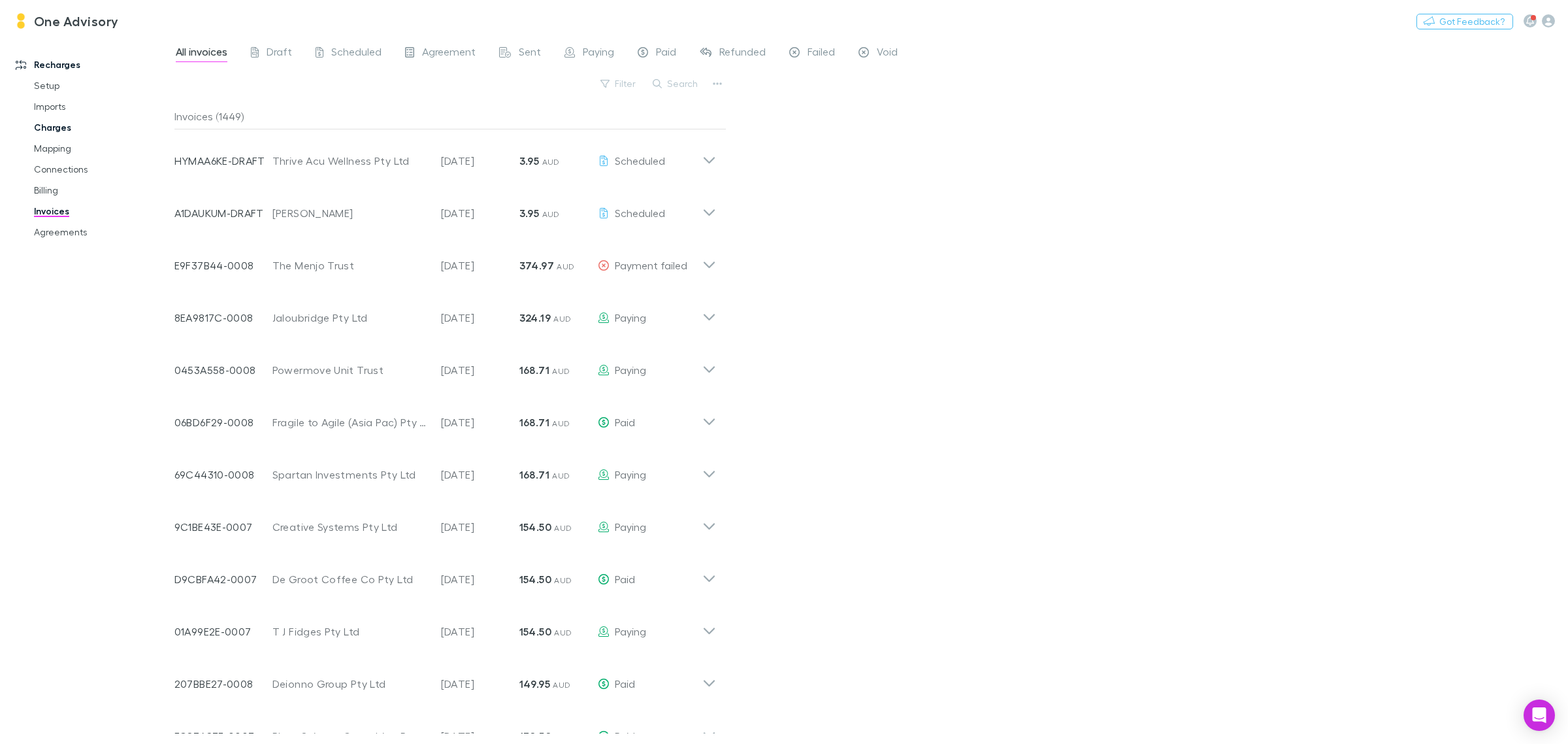
click at [51, 128] on link "Charges" at bounding box center [103, 127] width 164 height 21
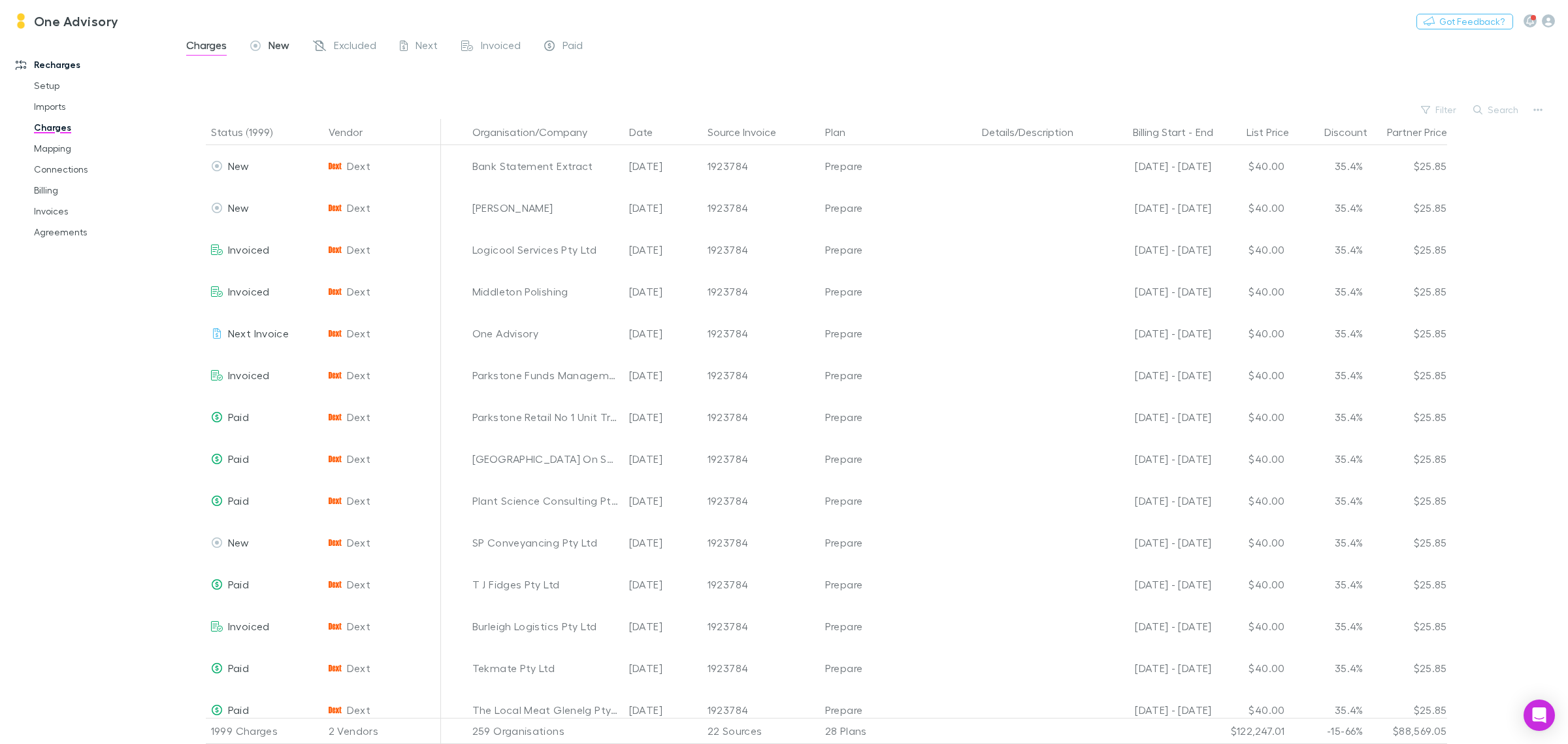
click at [276, 47] on span "New" at bounding box center [278, 47] width 21 height 17
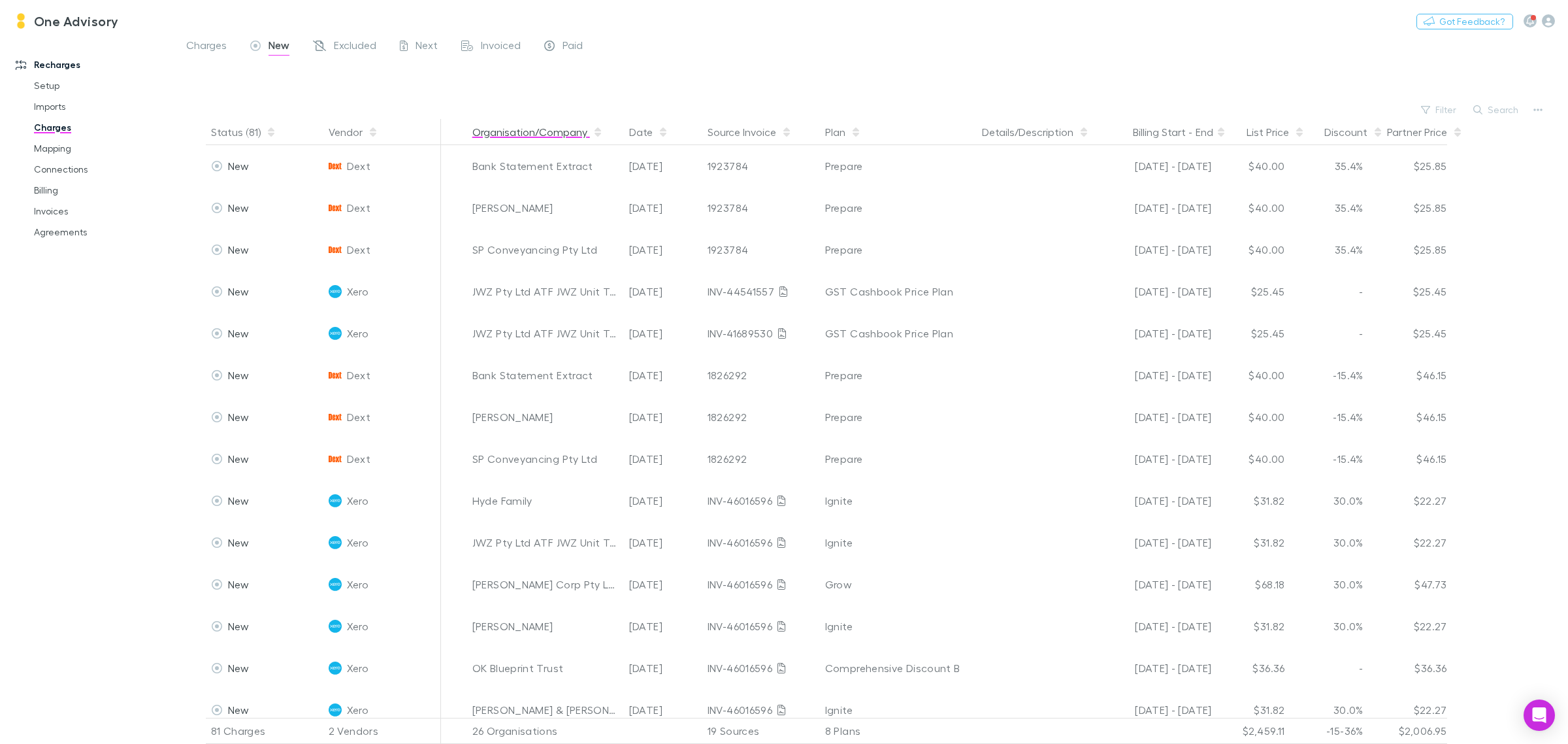
click at [497, 130] on button "Organisation/Company" at bounding box center [537, 132] width 130 height 26
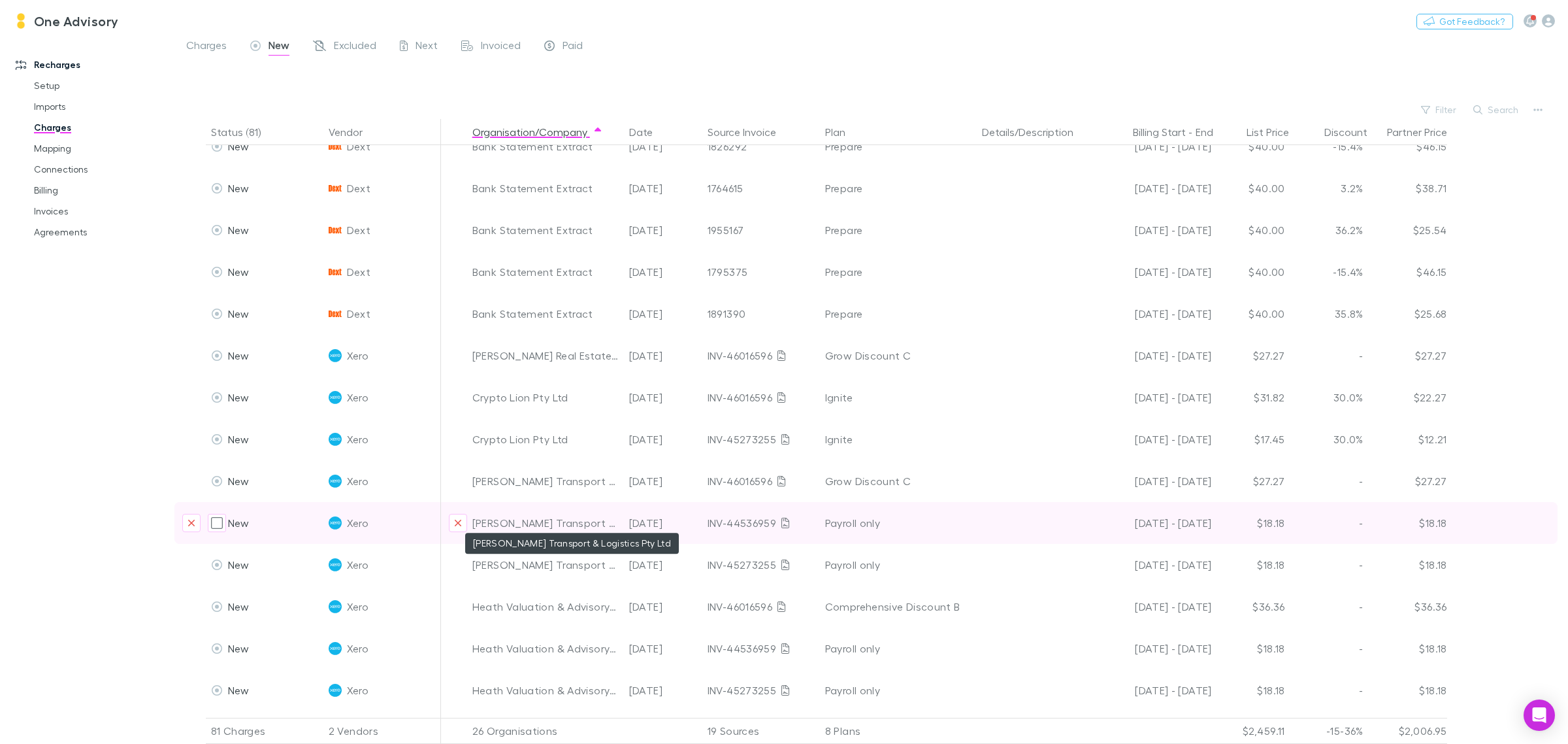
scroll to position [245, 0]
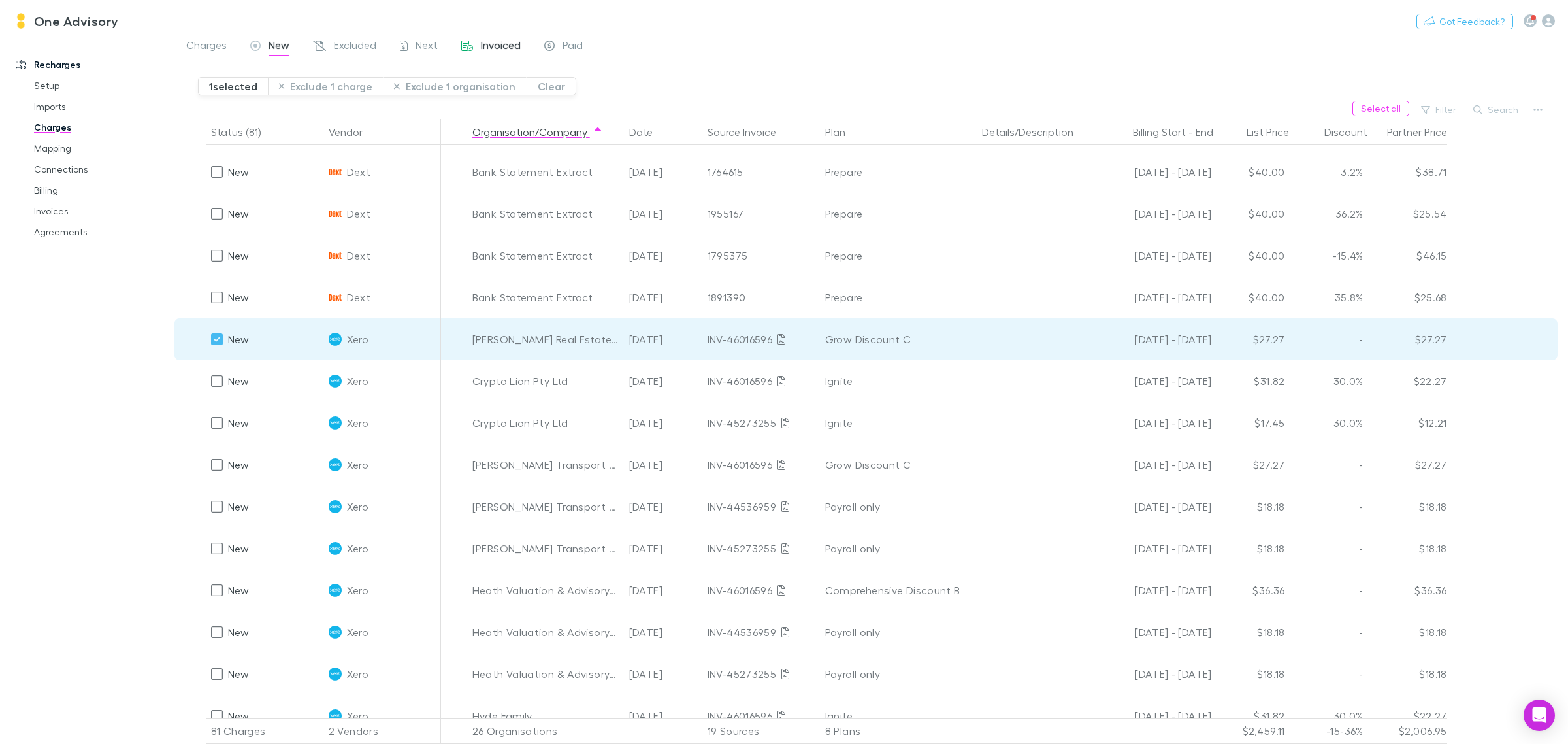
click at [511, 49] on span "Invoiced" at bounding box center [500, 47] width 40 height 17
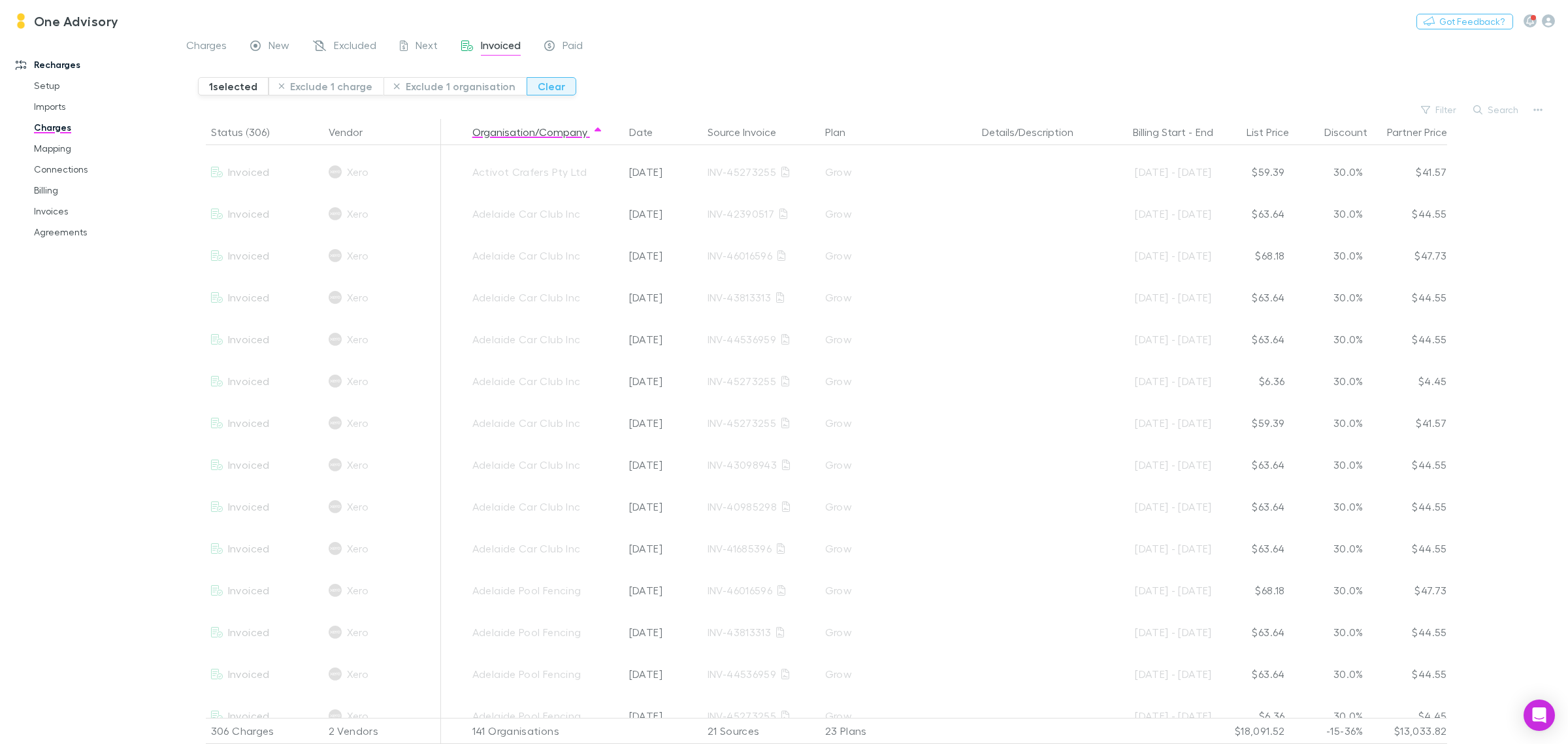
click at [544, 86] on button "Clear" at bounding box center [551, 86] width 50 height 19
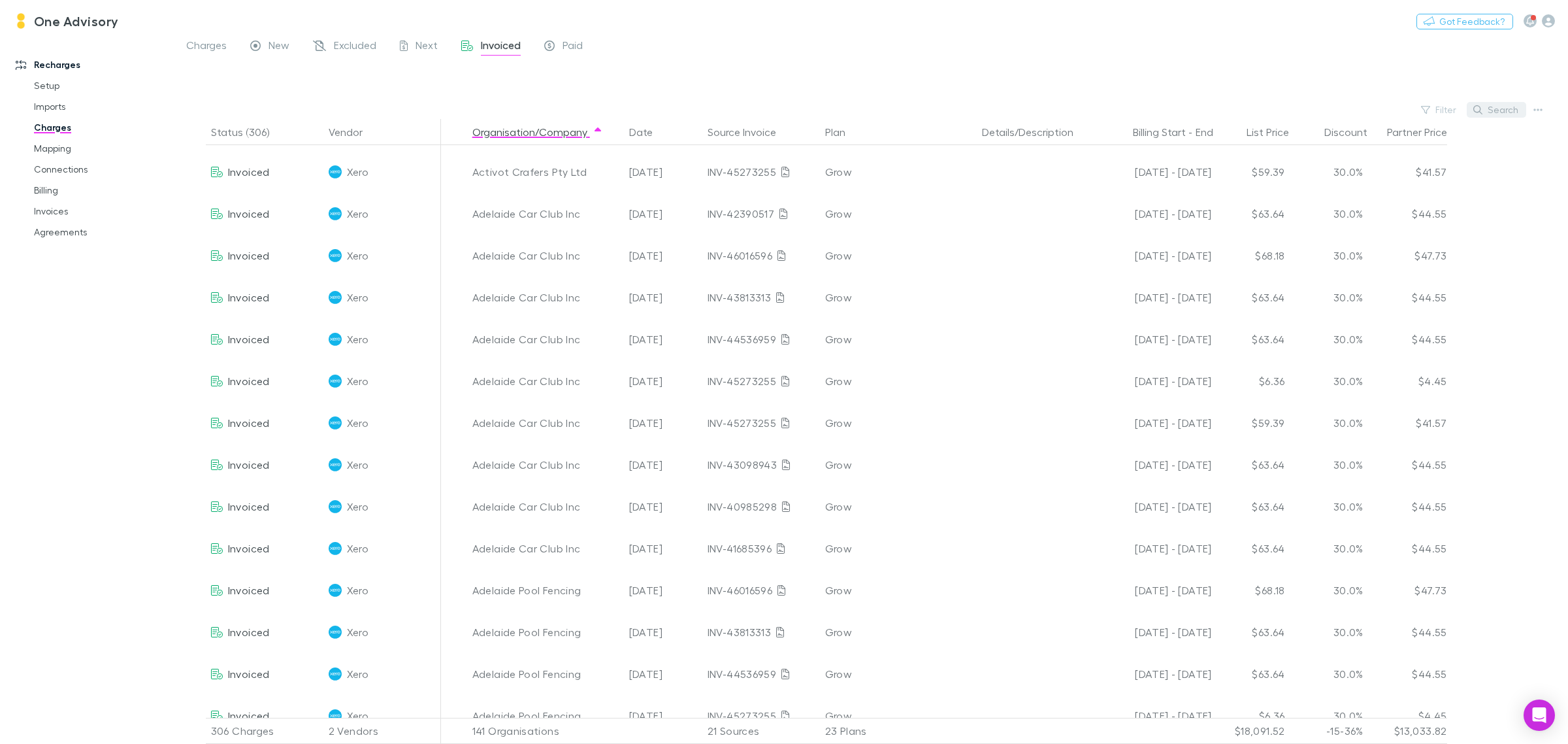
click at [1495, 112] on button "Search" at bounding box center [1497, 109] width 59 height 16
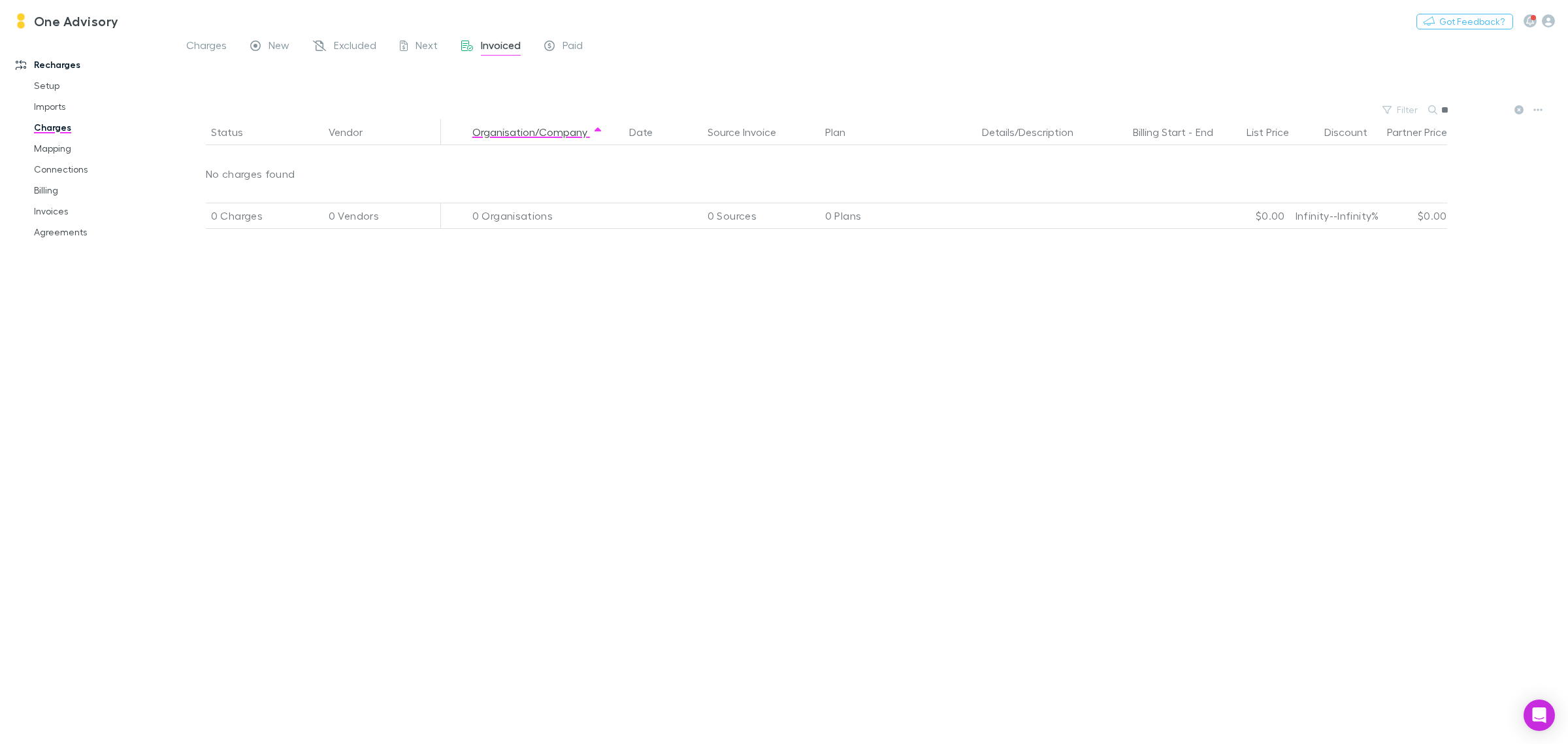
type input "*"
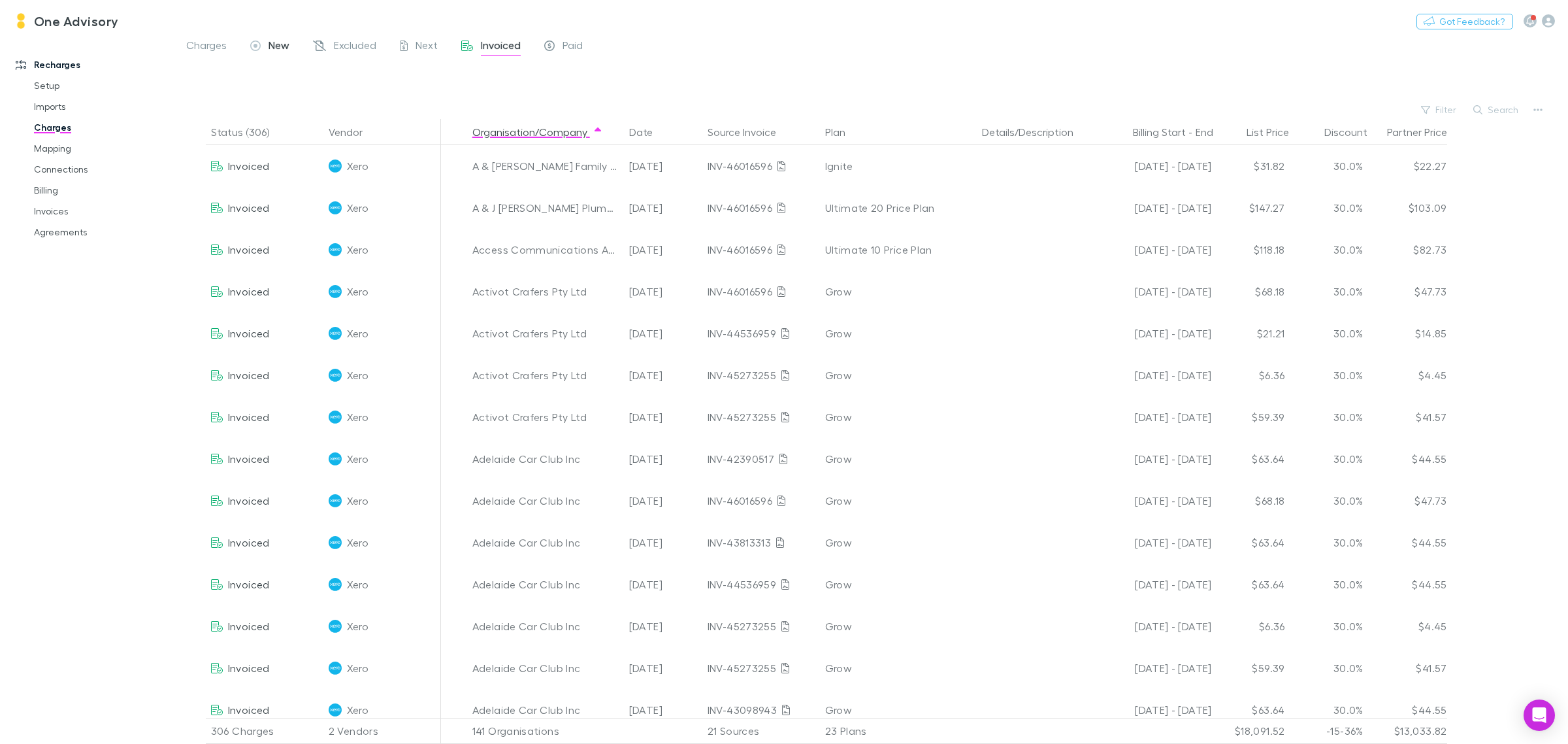
click at [279, 43] on span "New" at bounding box center [278, 47] width 21 height 17
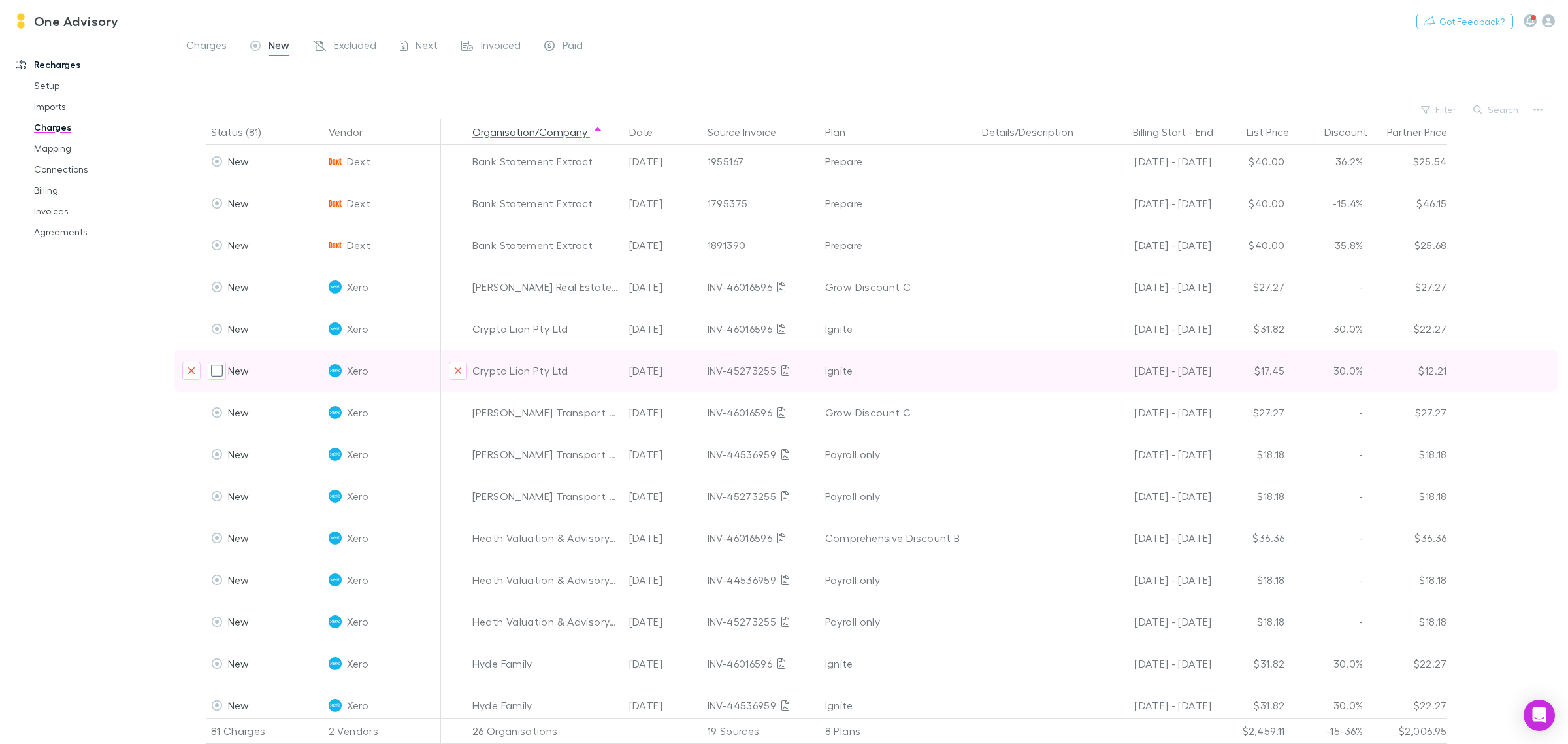
scroll to position [327, 0]
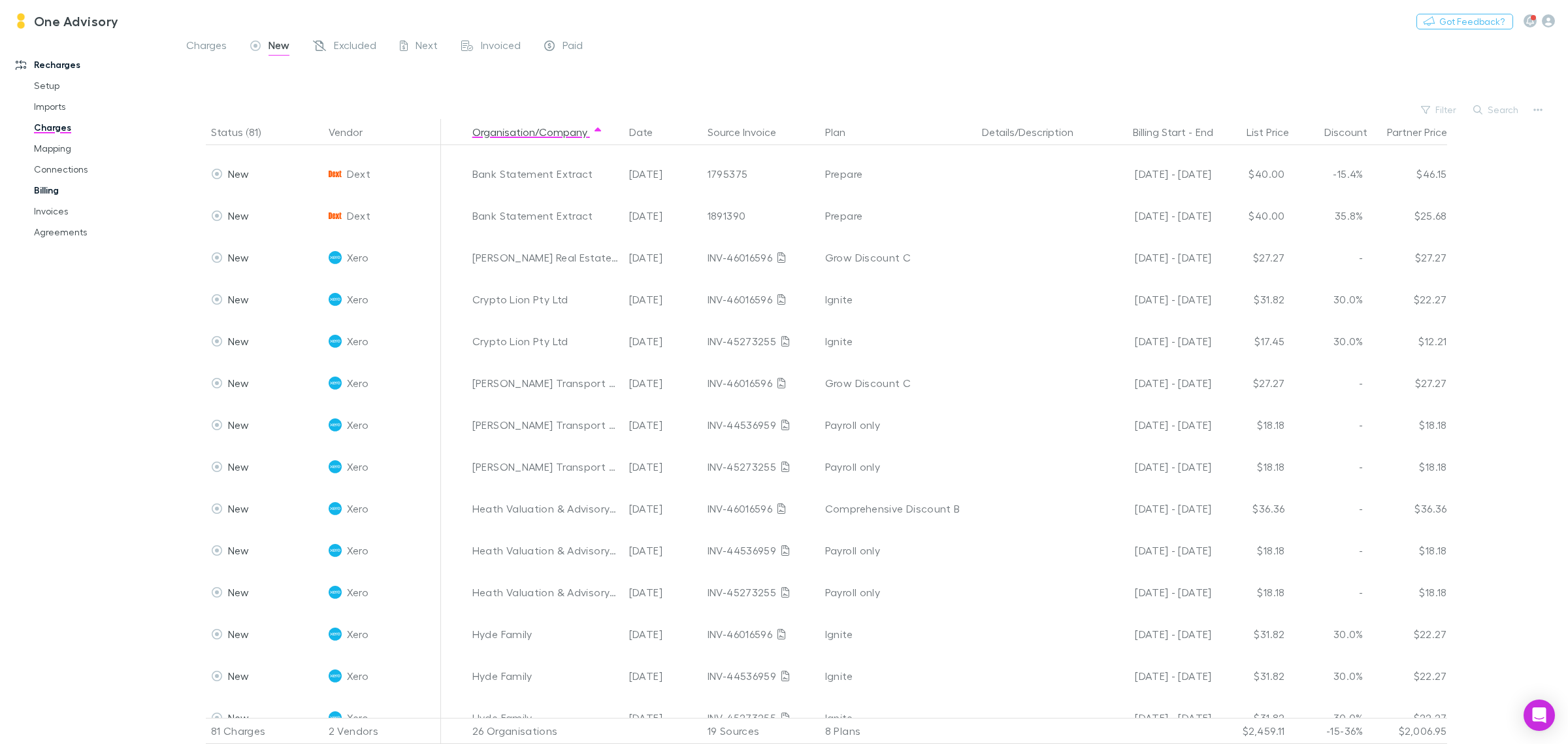
click at [48, 186] on link "Billing" at bounding box center [103, 190] width 164 height 21
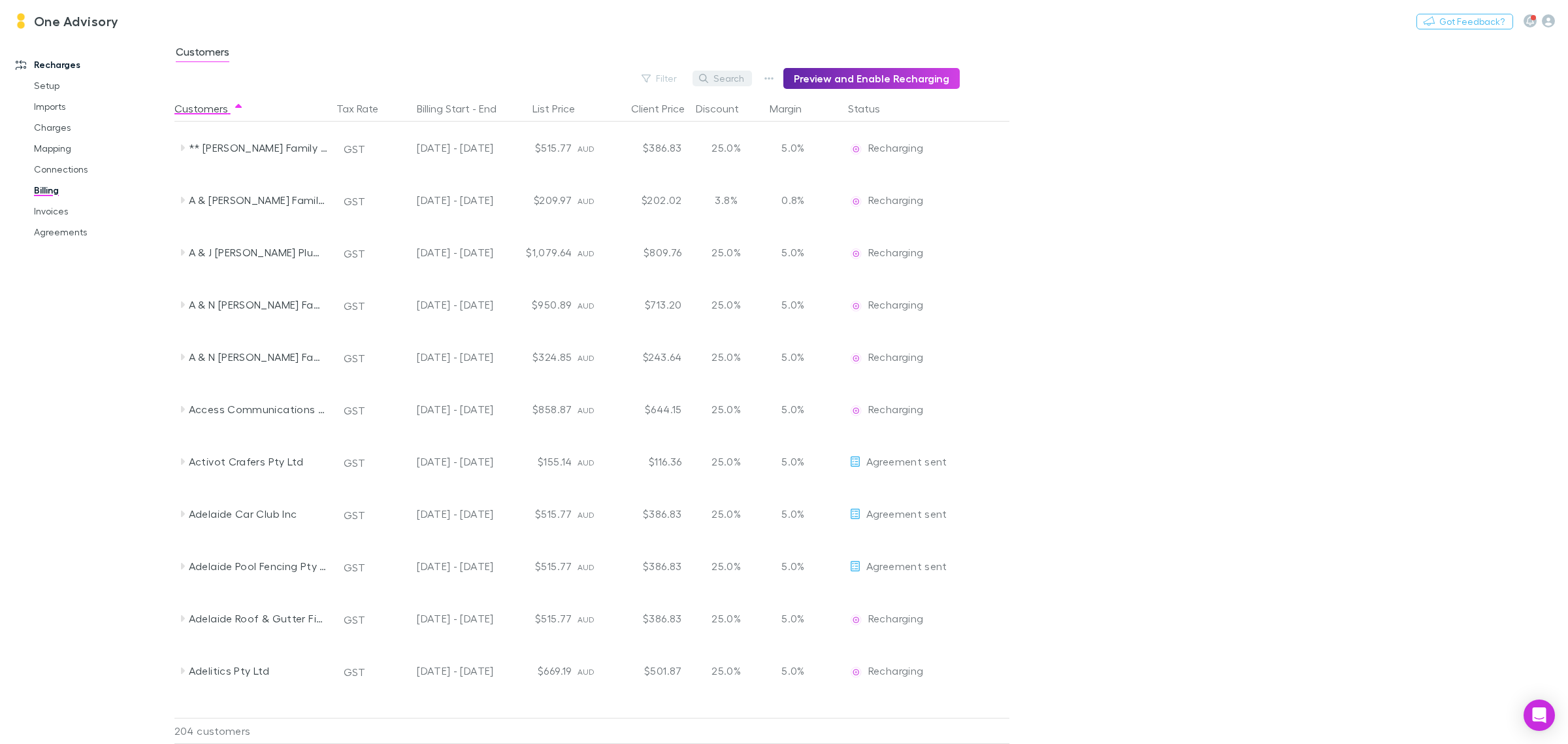
click at [739, 72] on button "Search" at bounding box center [722, 78] width 59 height 16
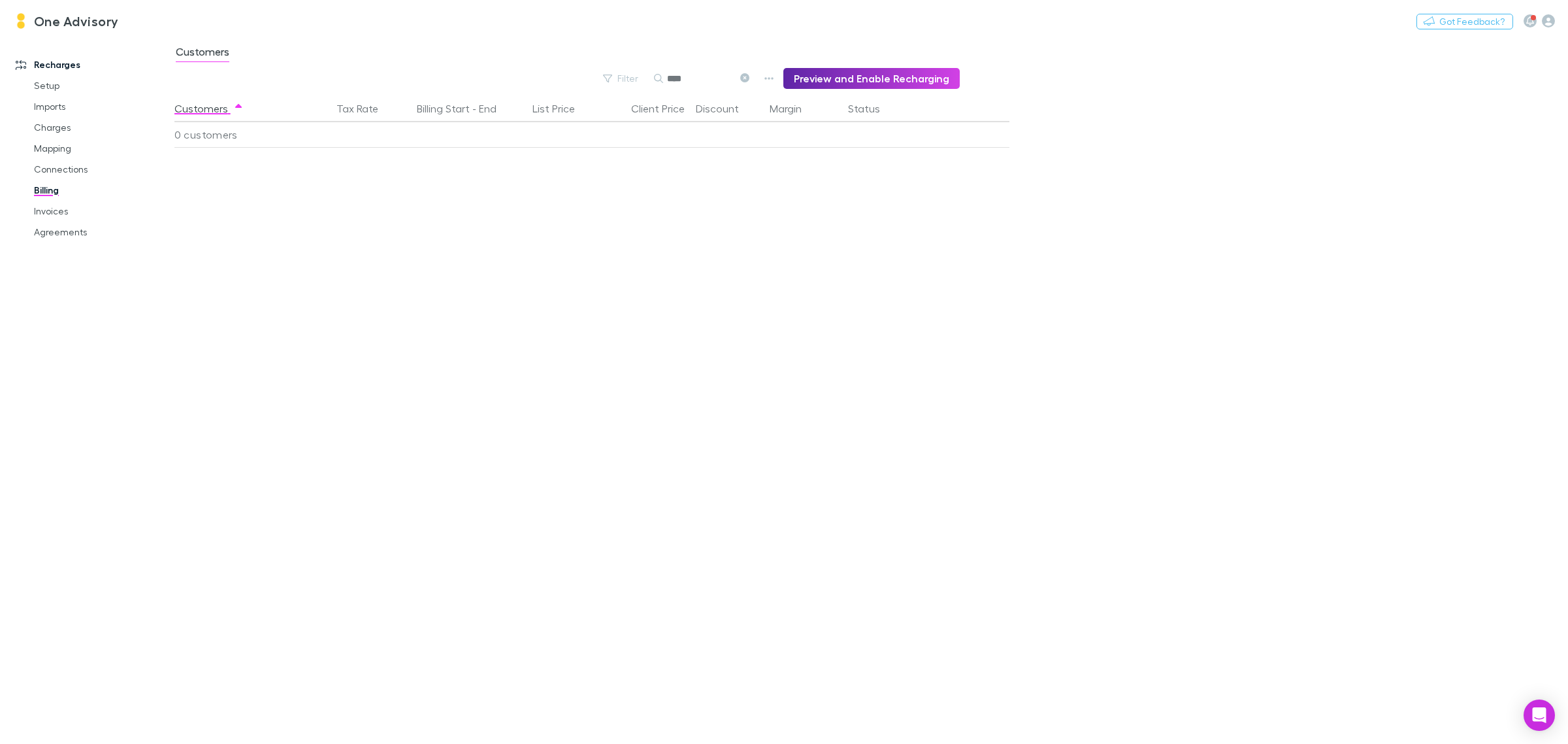
type input "****"
click at [748, 74] on icon at bounding box center [745, 78] width 9 height 9
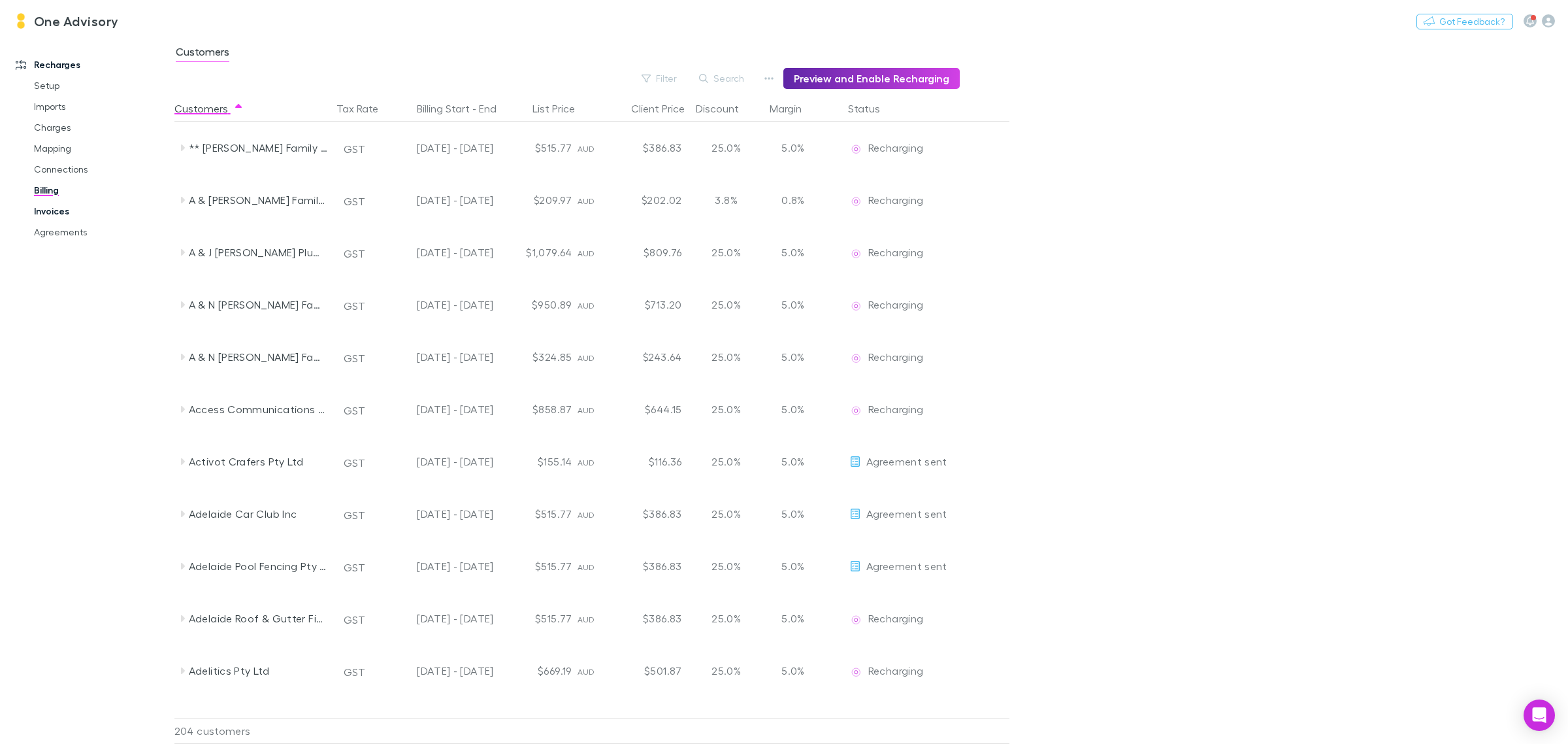
click at [43, 215] on link "Invoices" at bounding box center [103, 211] width 164 height 21
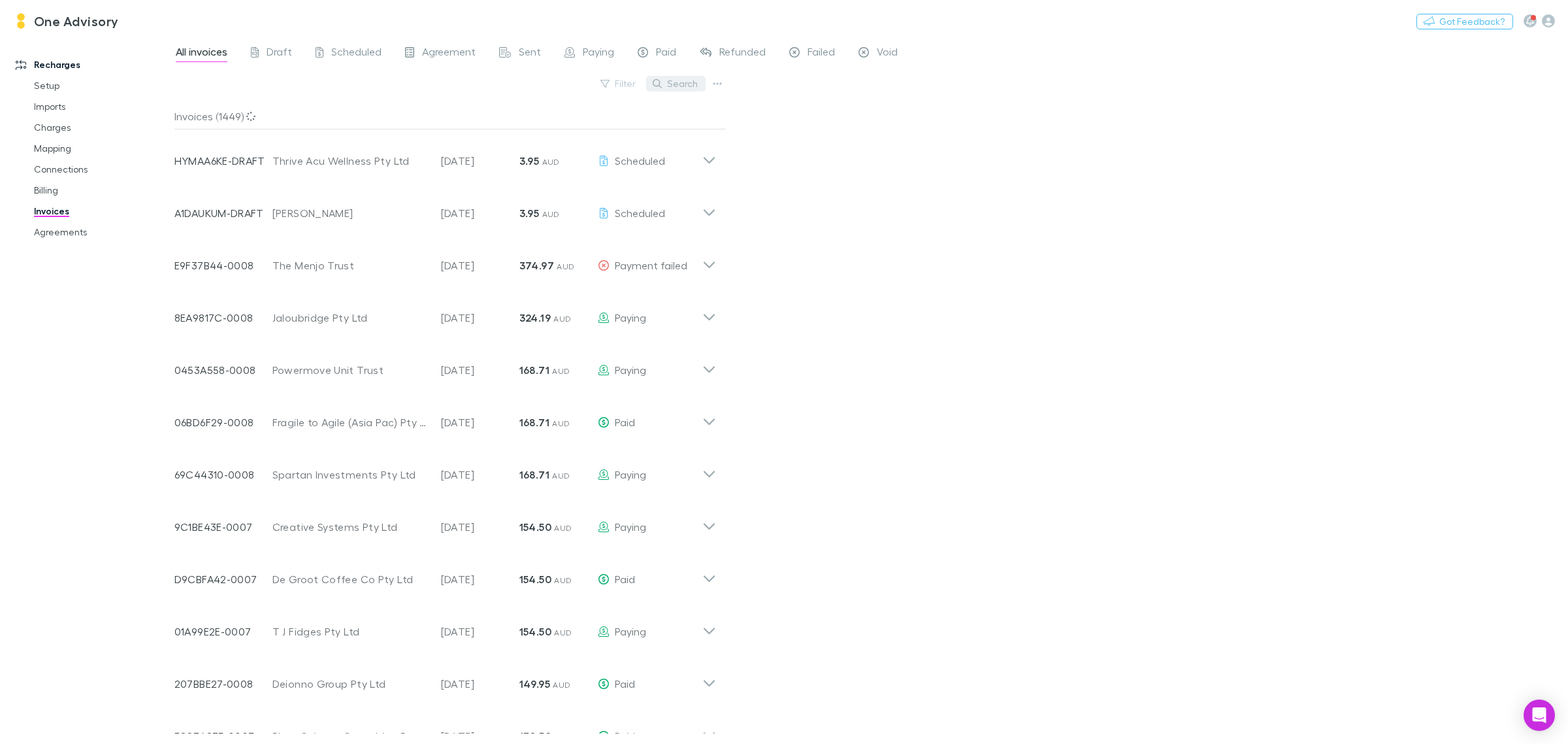
click at [675, 81] on button "Search" at bounding box center [675, 83] width 59 height 16
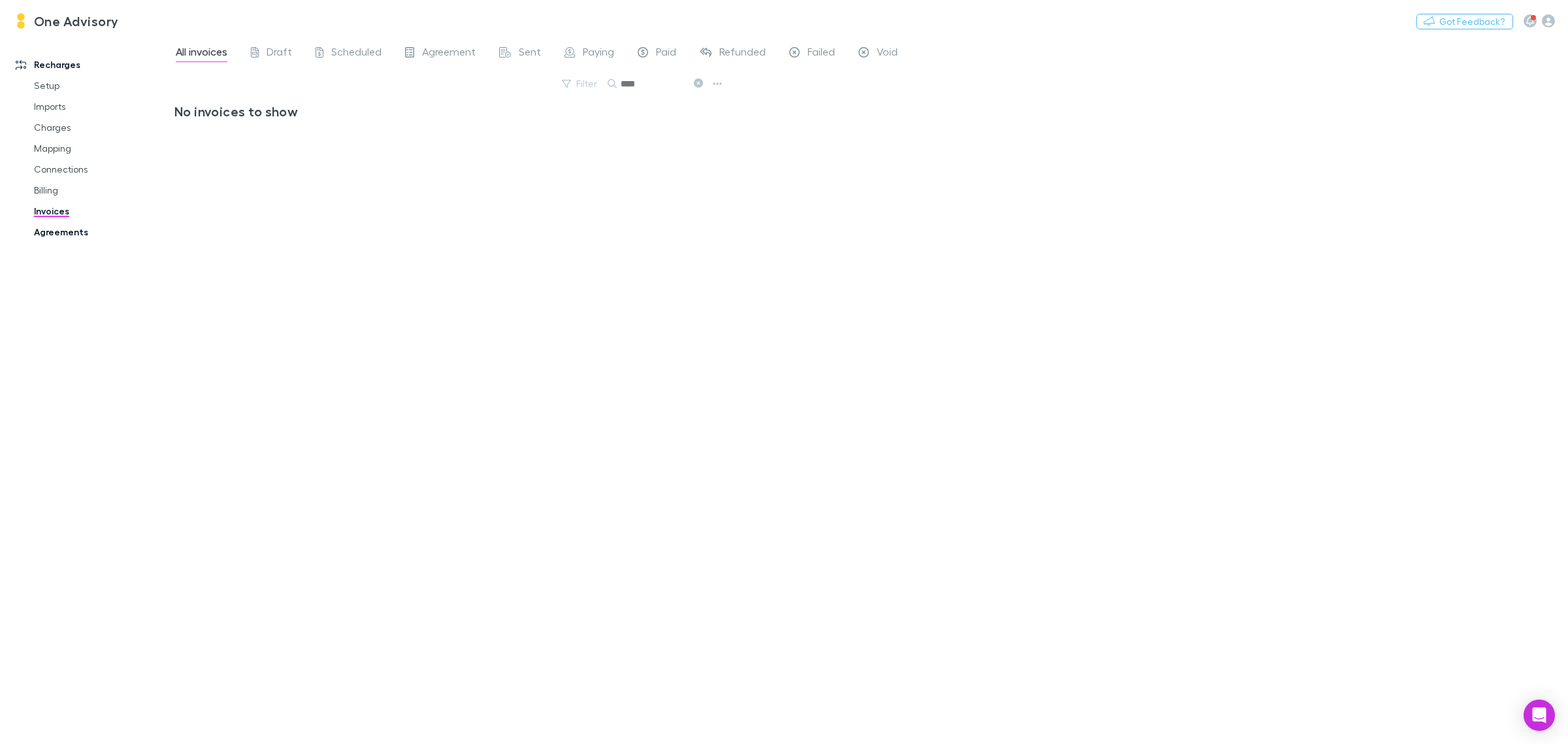
type input "****"
click at [61, 229] on link "Agreements" at bounding box center [103, 231] width 164 height 21
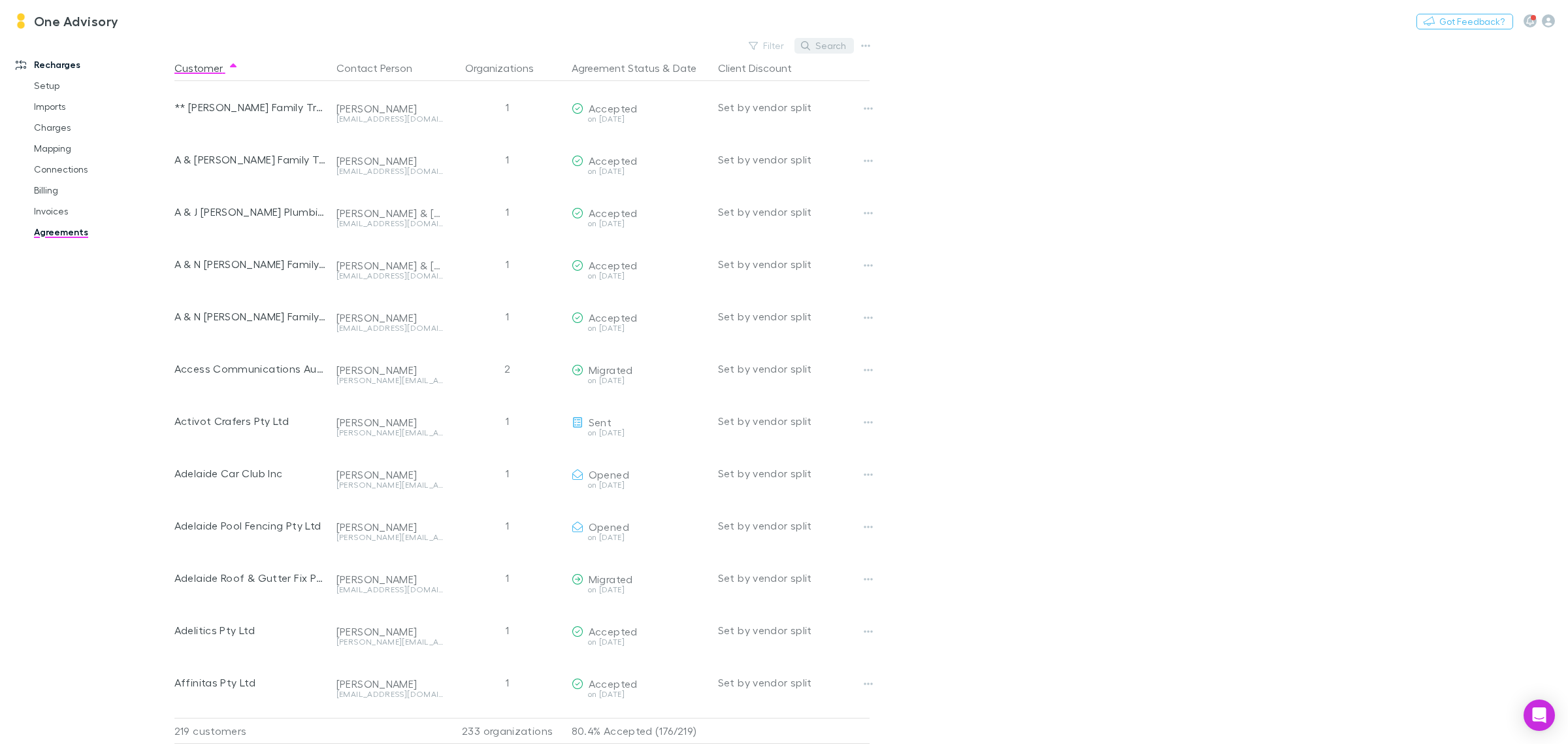
click at [821, 50] on button "Search" at bounding box center [824, 45] width 59 height 16
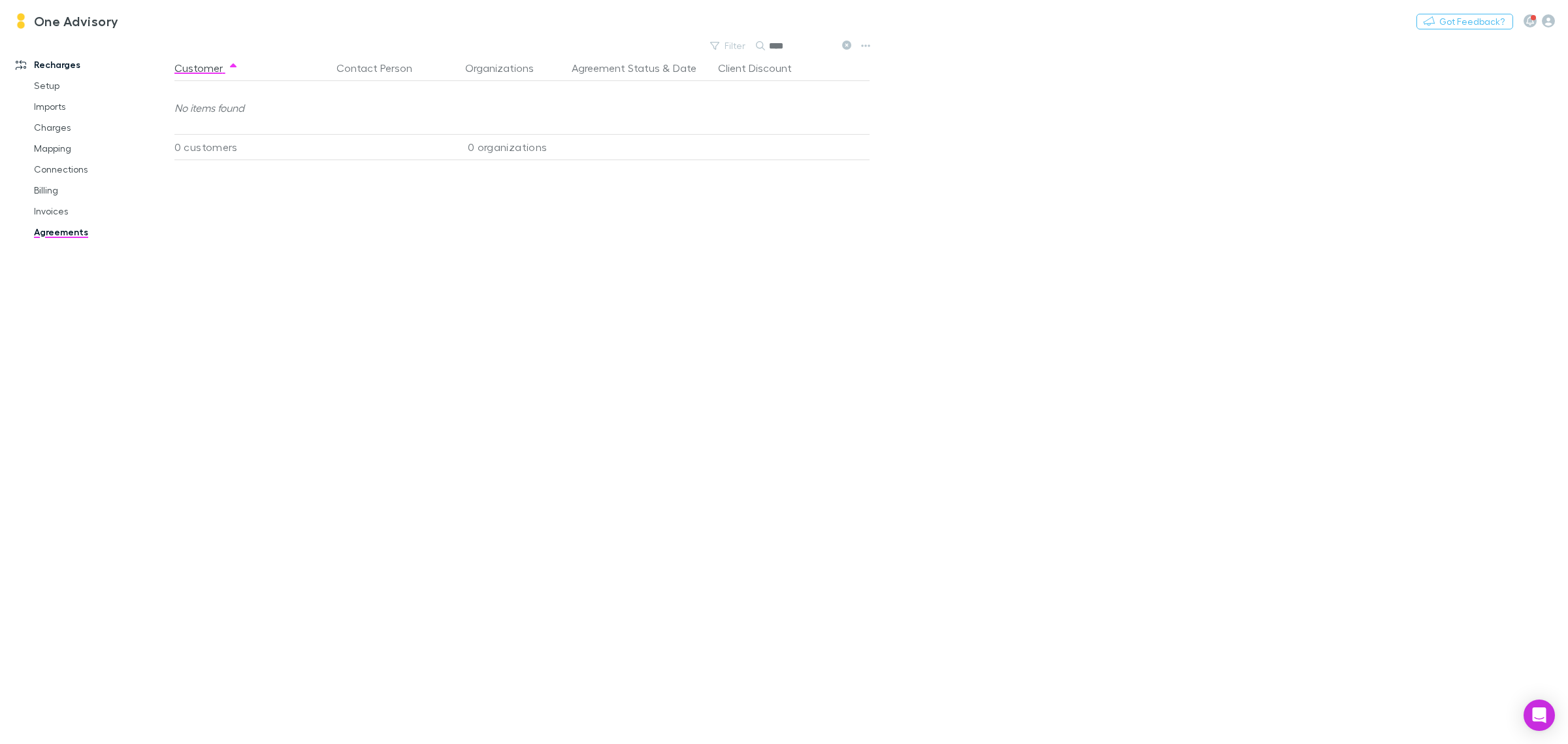
type input "****"
click at [844, 47] on icon at bounding box center [846, 45] width 9 height 9
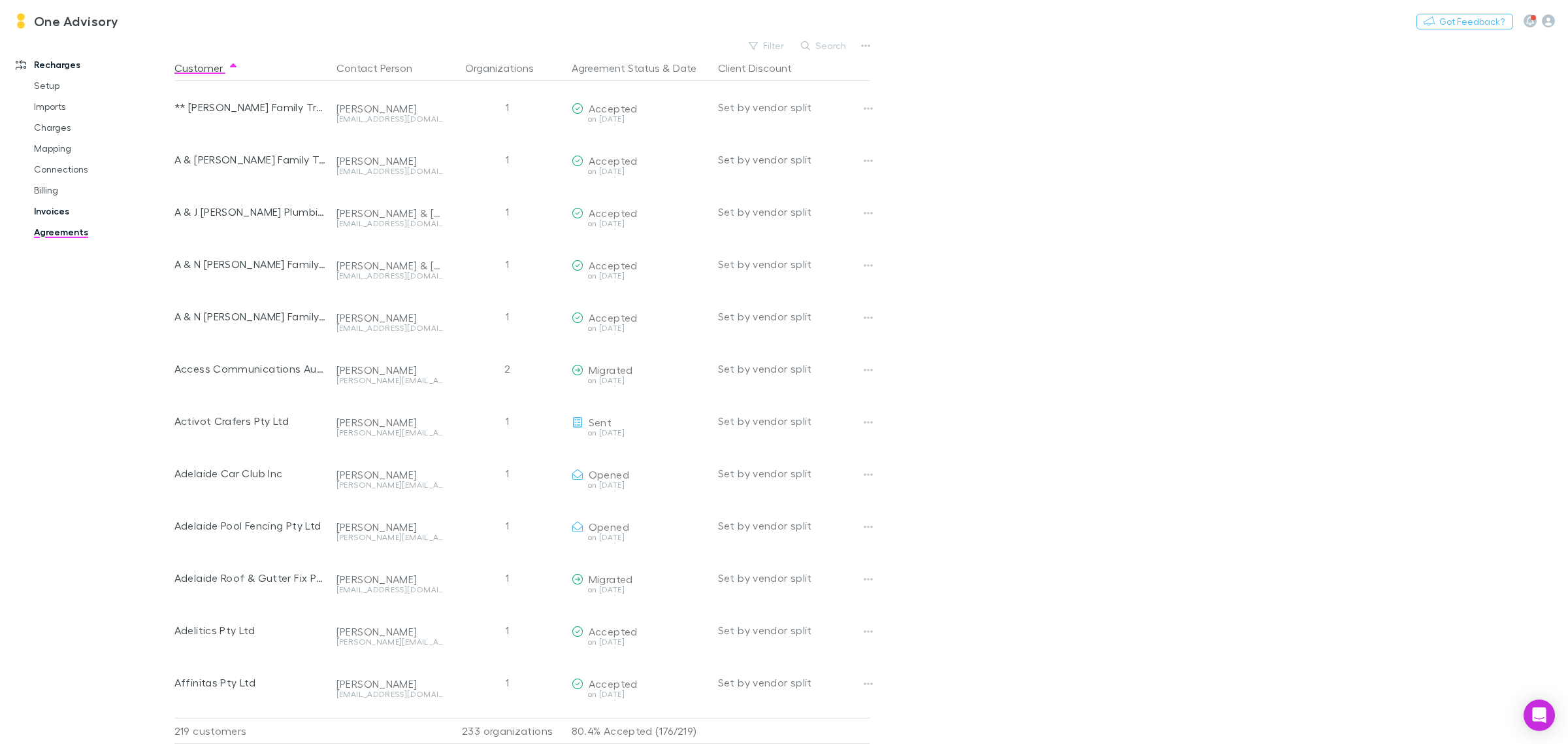
click at [55, 207] on link "Invoices" at bounding box center [103, 211] width 164 height 21
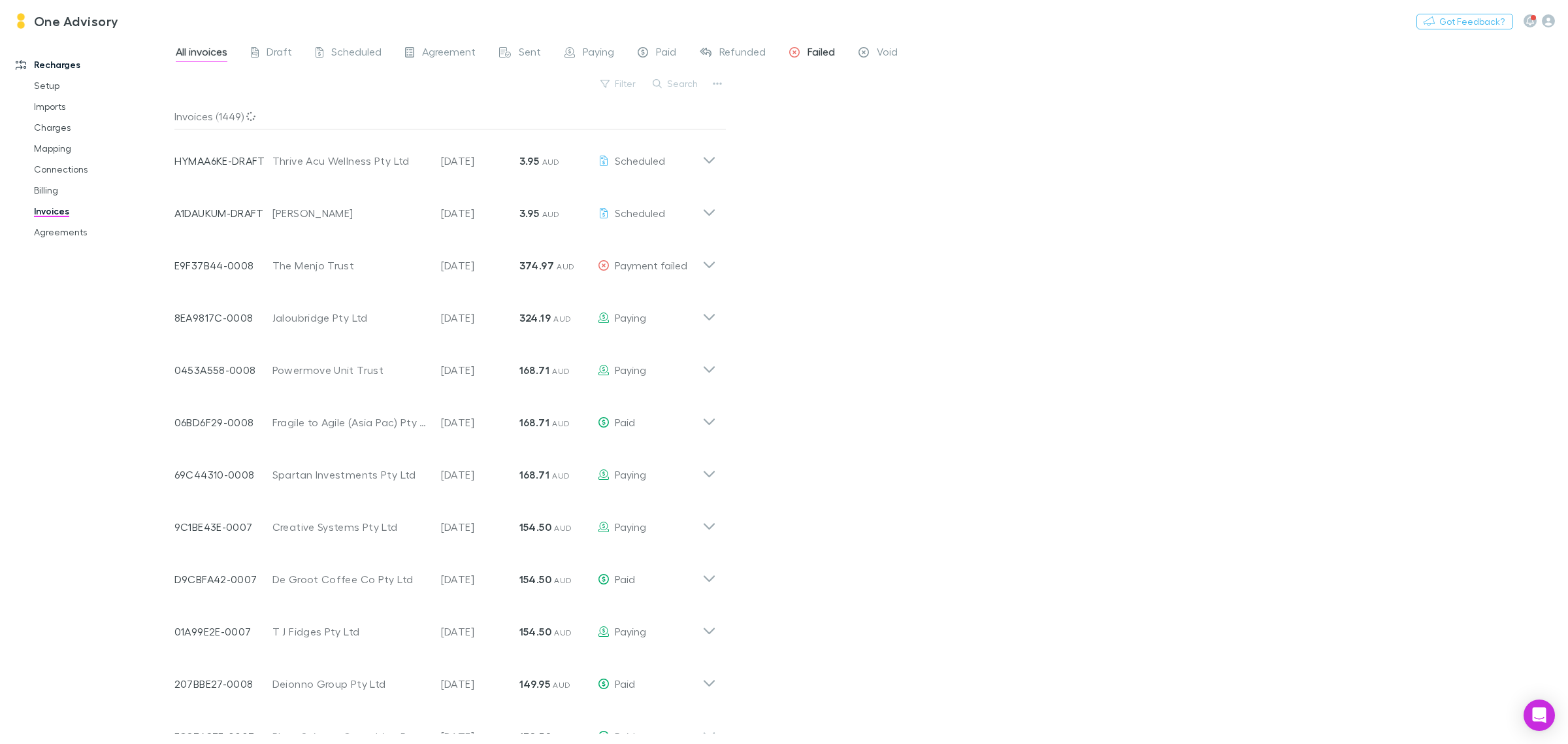
click at [819, 55] on span "Failed" at bounding box center [821, 54] width 28 height 17
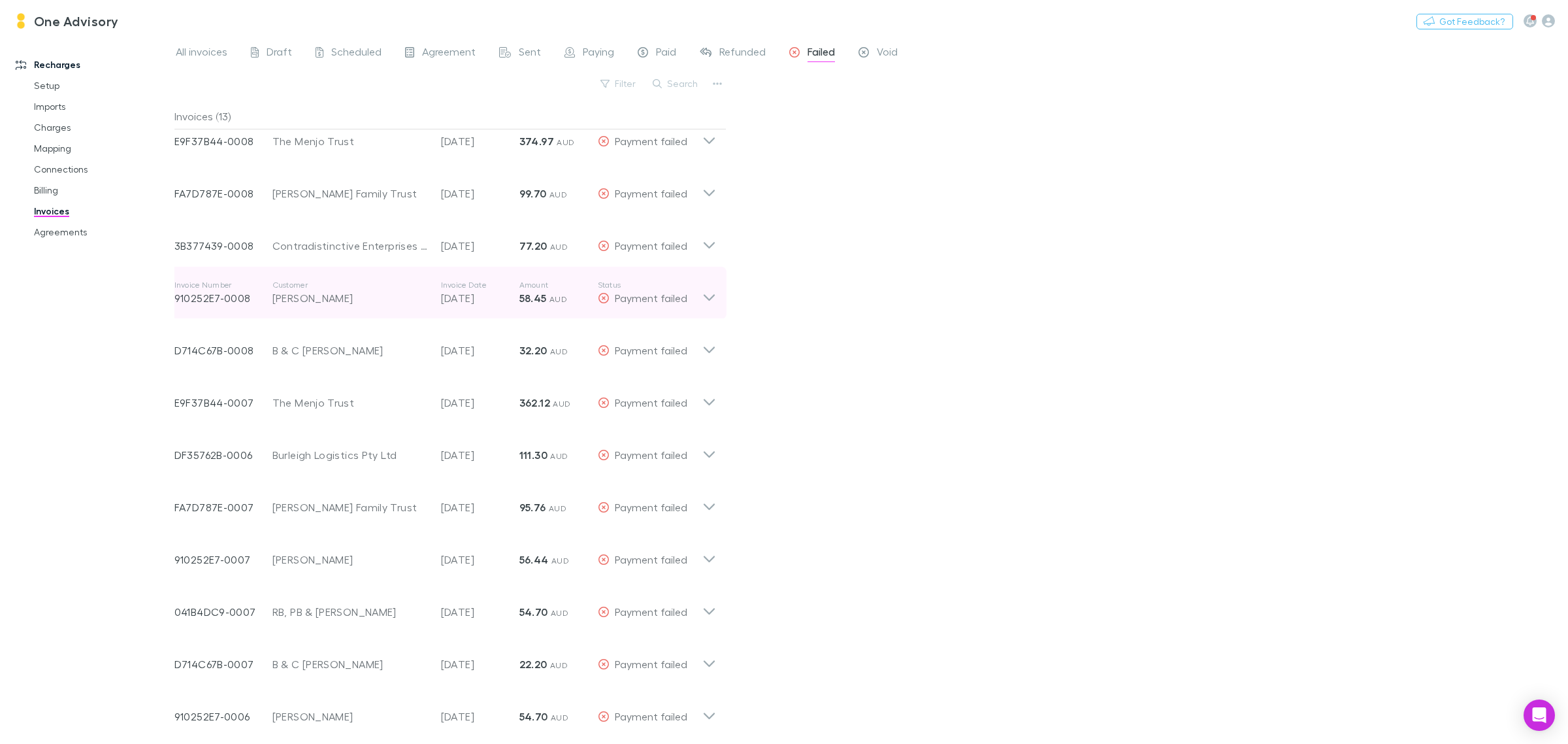
scroll to position [75, 0]
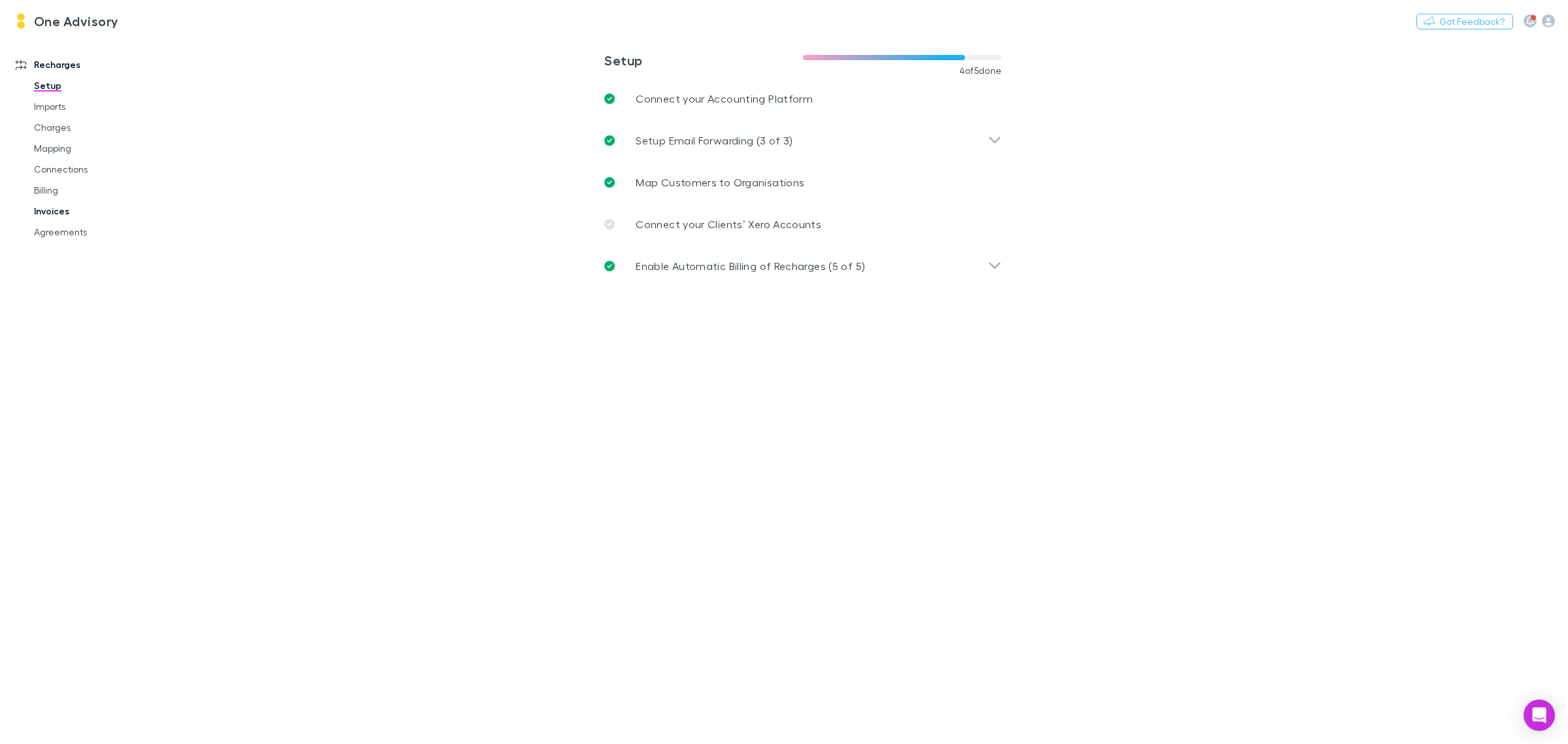
click at [47, 213] on link "Invoices" at bounding box center [103, 211] width 164 height 21
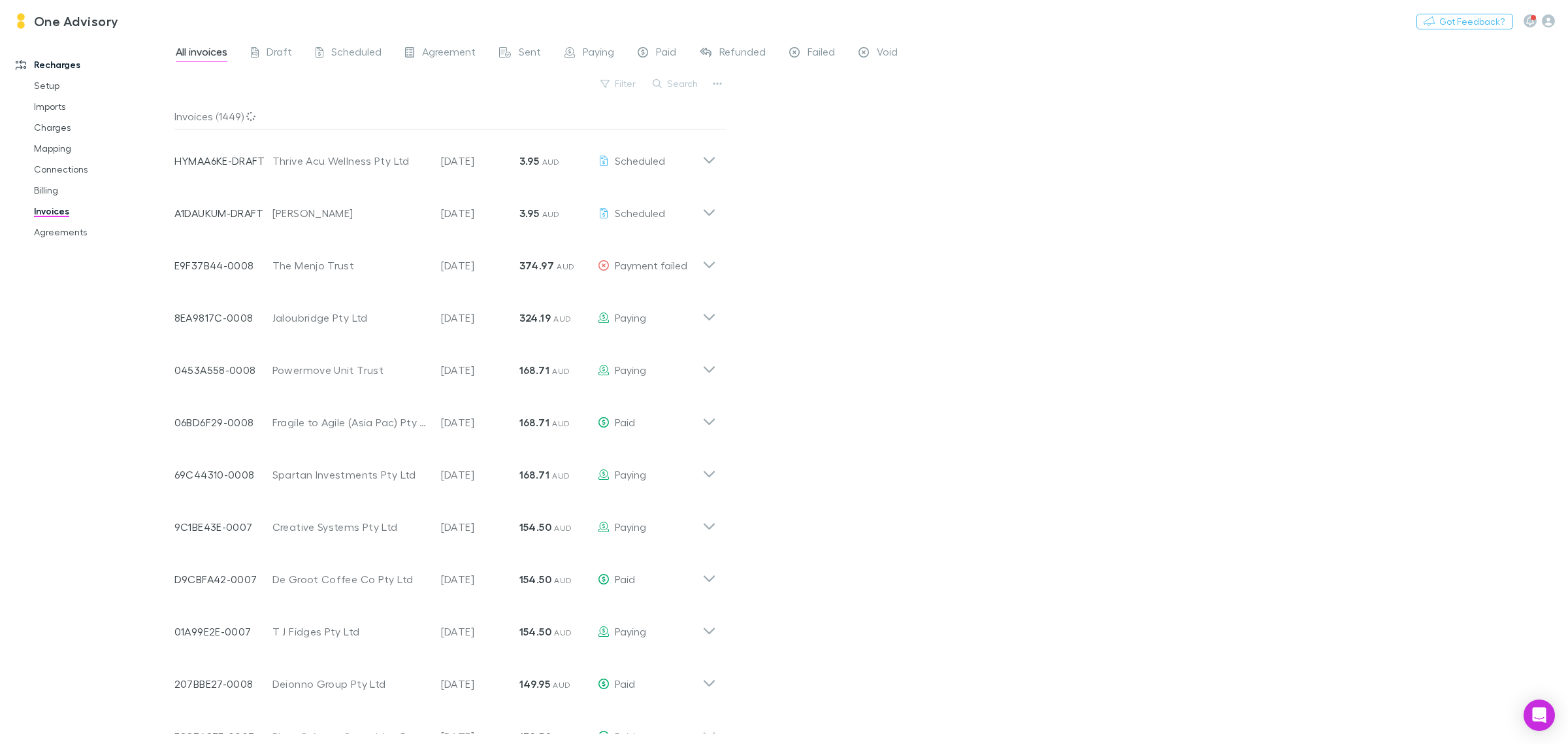
drag, startPoint x: 672, startPoint y: 83, endPoint x: 698, endPoint y: 92, distance: 27.5
click at [673, 86] on button "Search" at bounding box center [675, 83] width 59 height 16
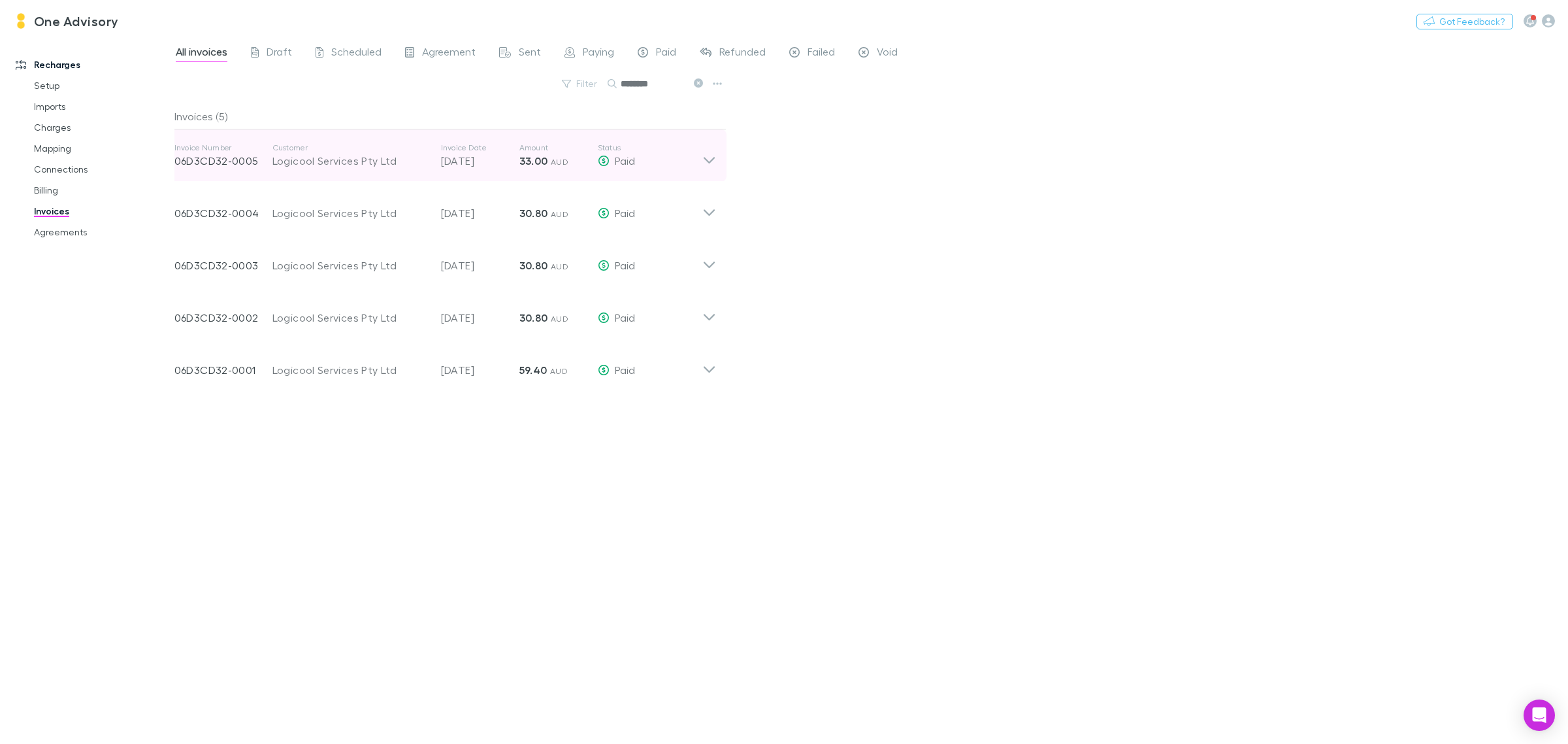
click at [712, 166] on icon at bounding box center [709, 155] width 14 height 26
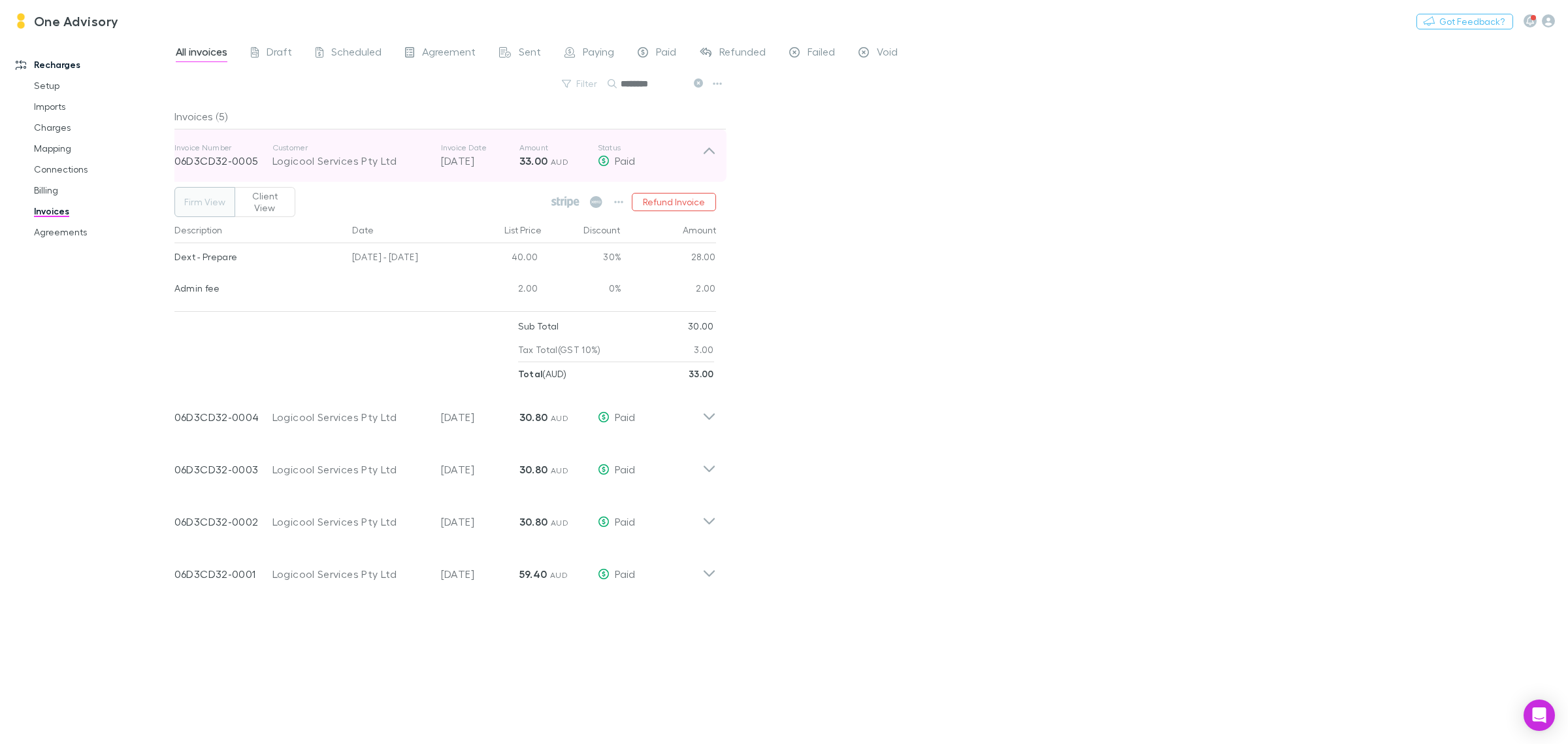
click at [717, 155] on div "Invoice Number 06D3CD32-0005 Customer Logicool Services Pty Ltd Invoice Date 03…" at bounding box center [445, 155] width 562 height 52
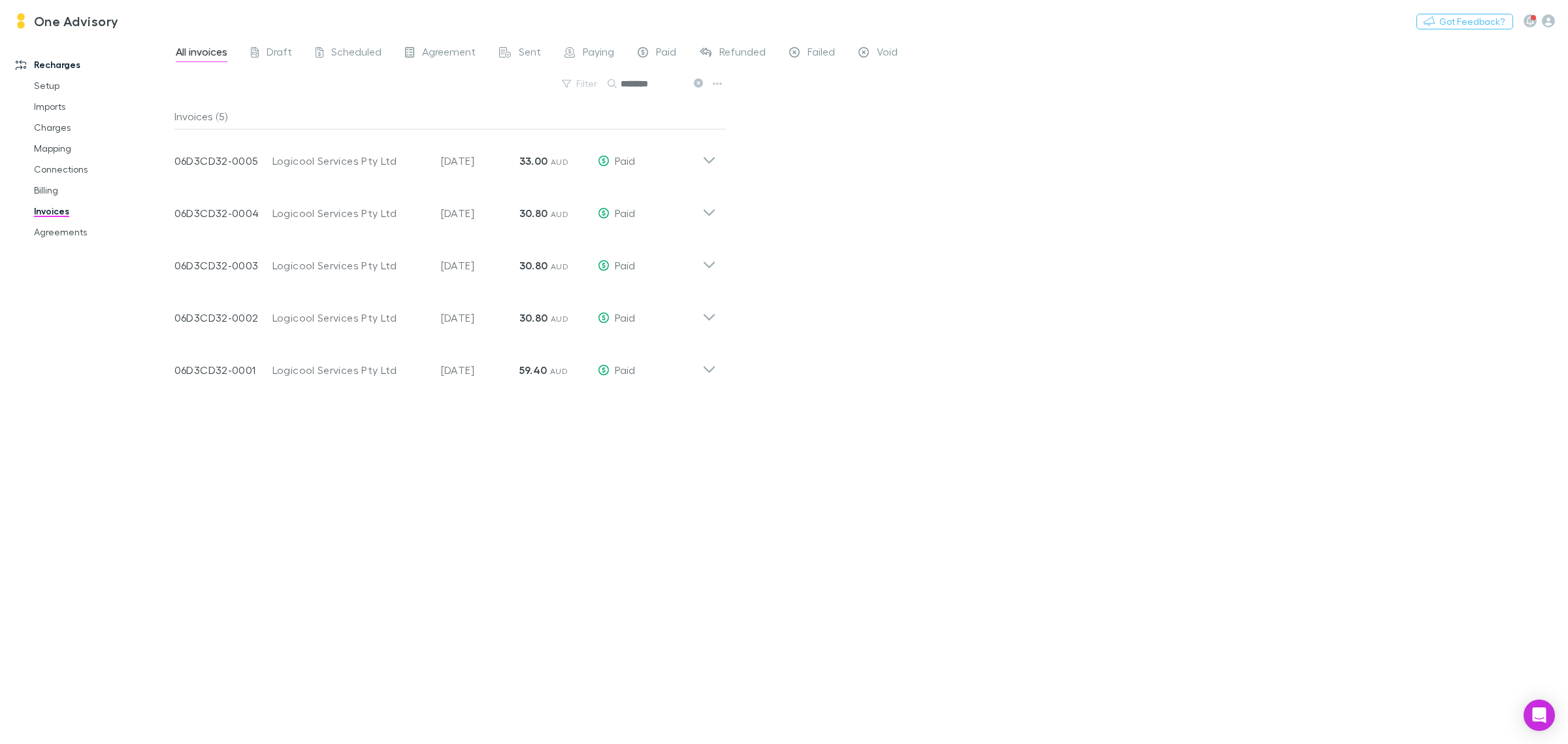
click at [694, 82] on icon at bounding box center [698, 83] width 9 height 9
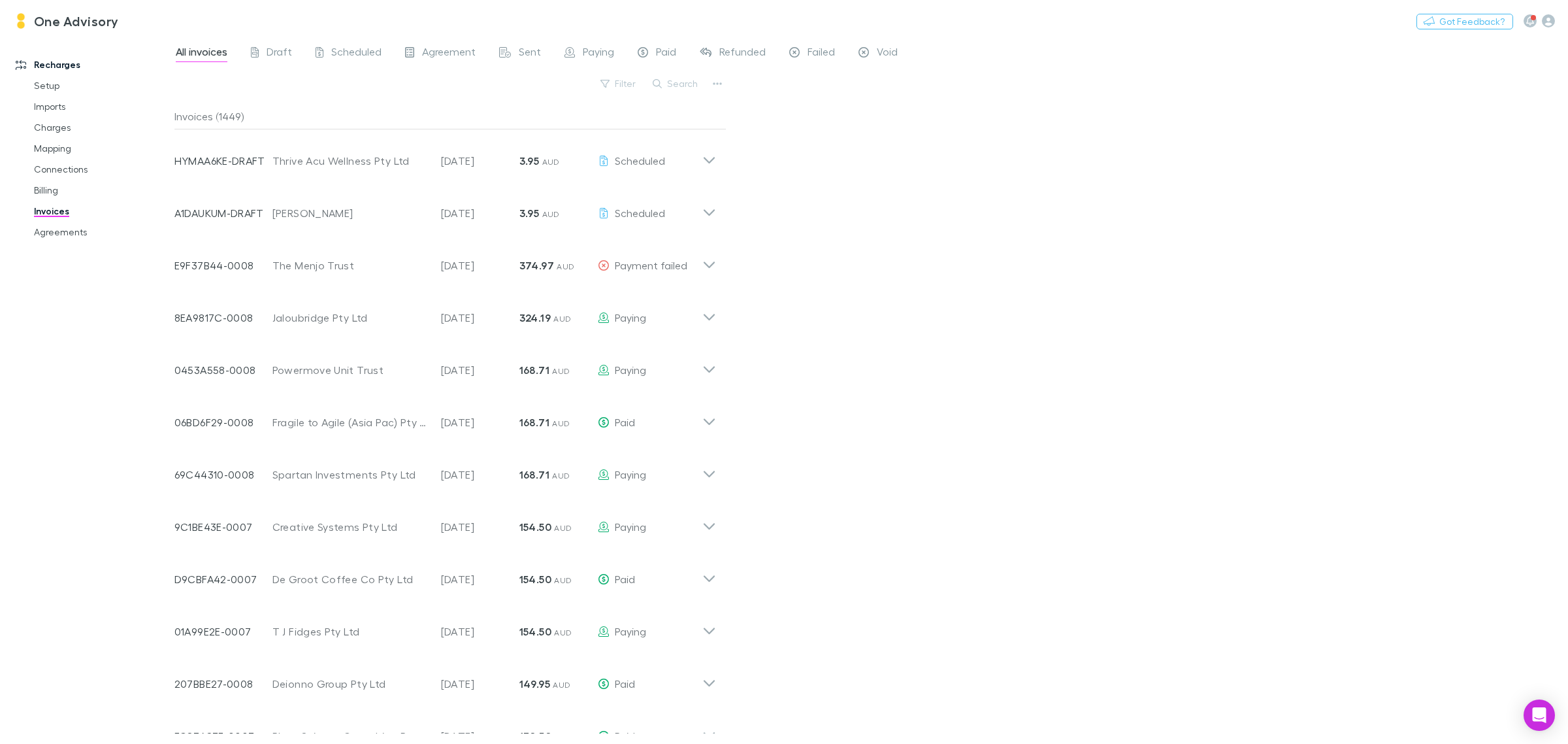
click at [694, 82] on button "Search" at bounding box center [675, 83] width 59 height 16
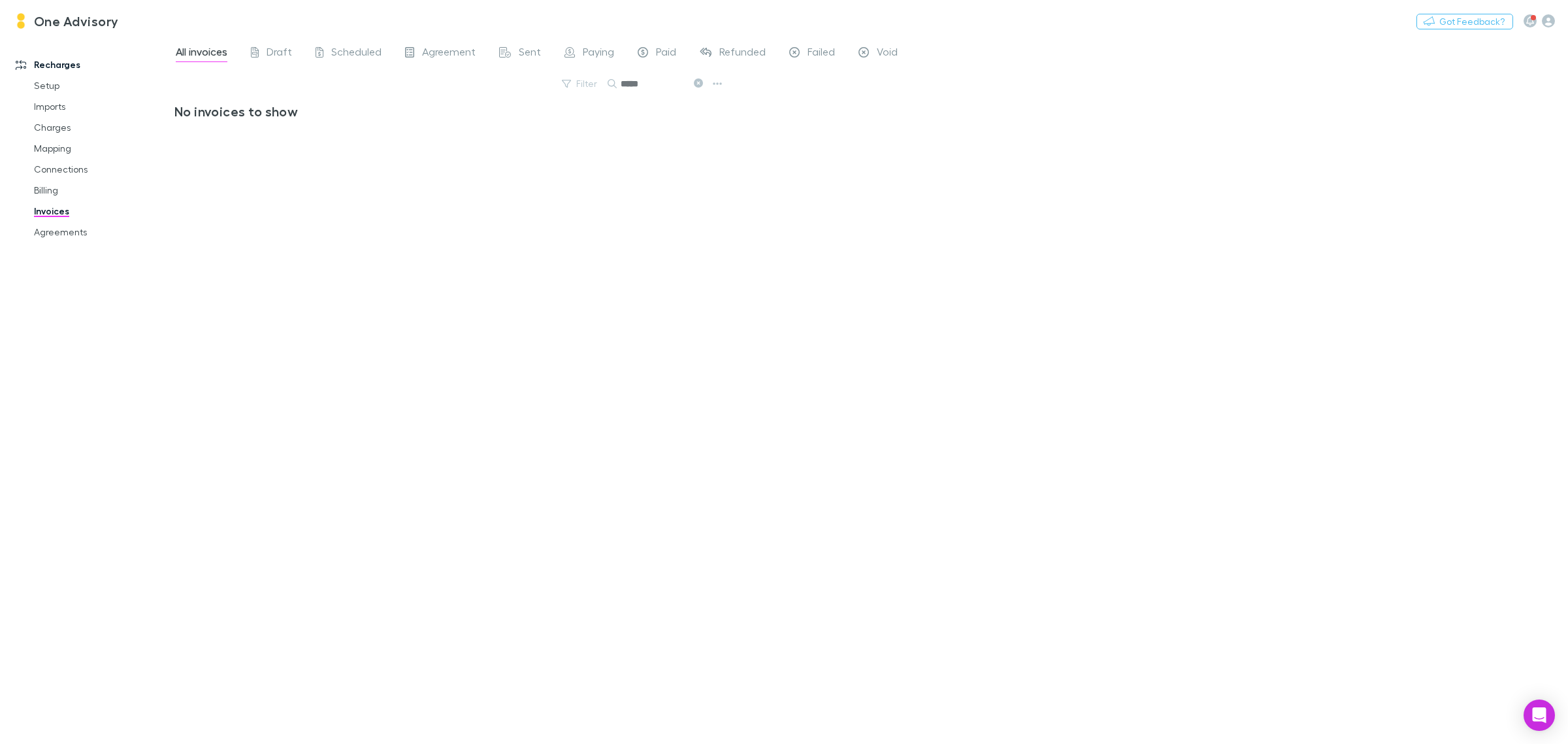
type input "*****"
click at [697, 83] on icon at bounding box center [698, 83] width 9 height 9
